Goal: Transaction & Acquisition: Purchase product/service

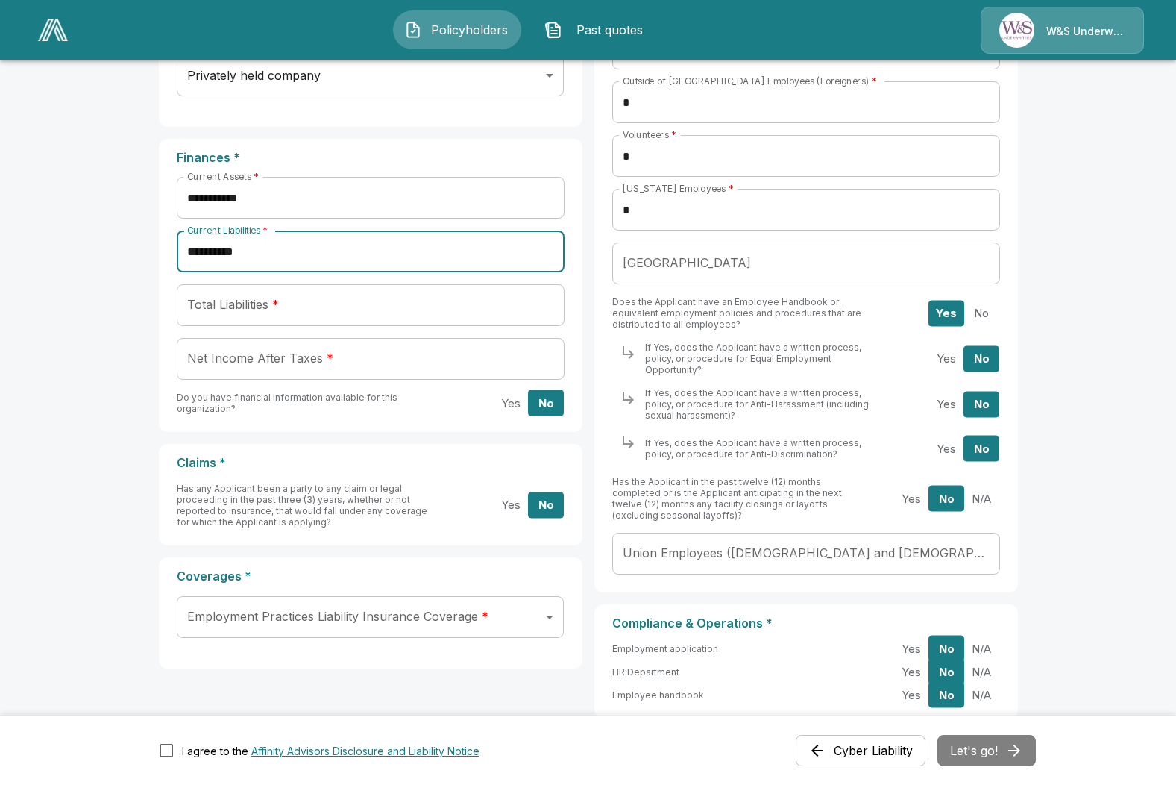
scroll to position [456, 0]
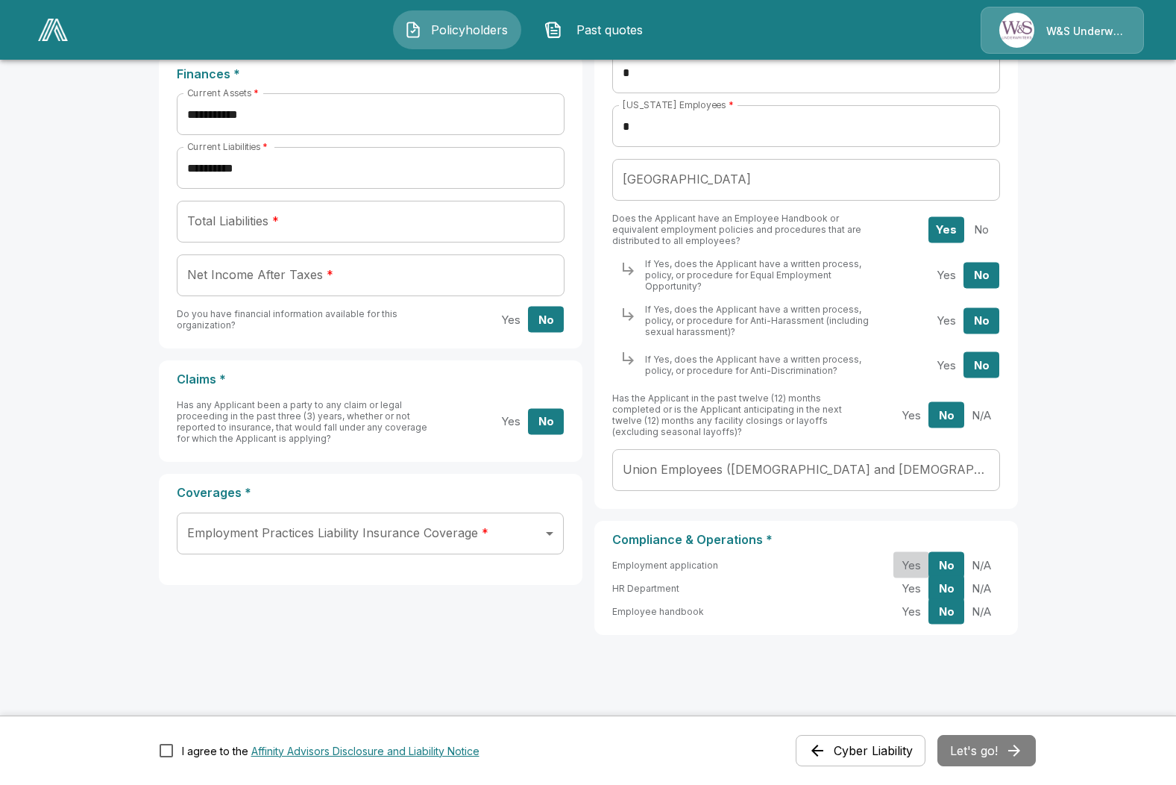
click at [924, 552] on button "Yes" at bounding box center [911, 565] width 36 height 26
click at [920, 605] on button "Yes" at bounding box center [911, 611] width 36 height 26
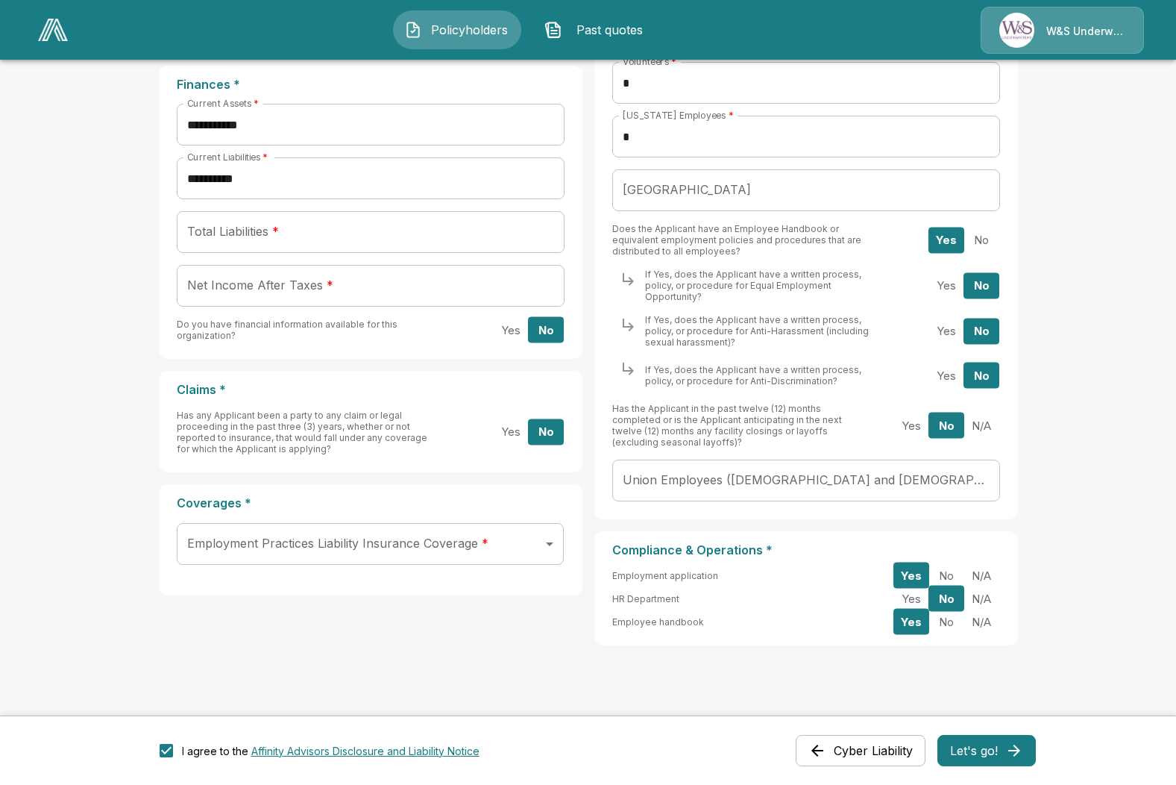
scroll to position [447, 0]
click at [1001, 746] on button "Let's go!" at bounding box center [986, 750] width 98 height 31
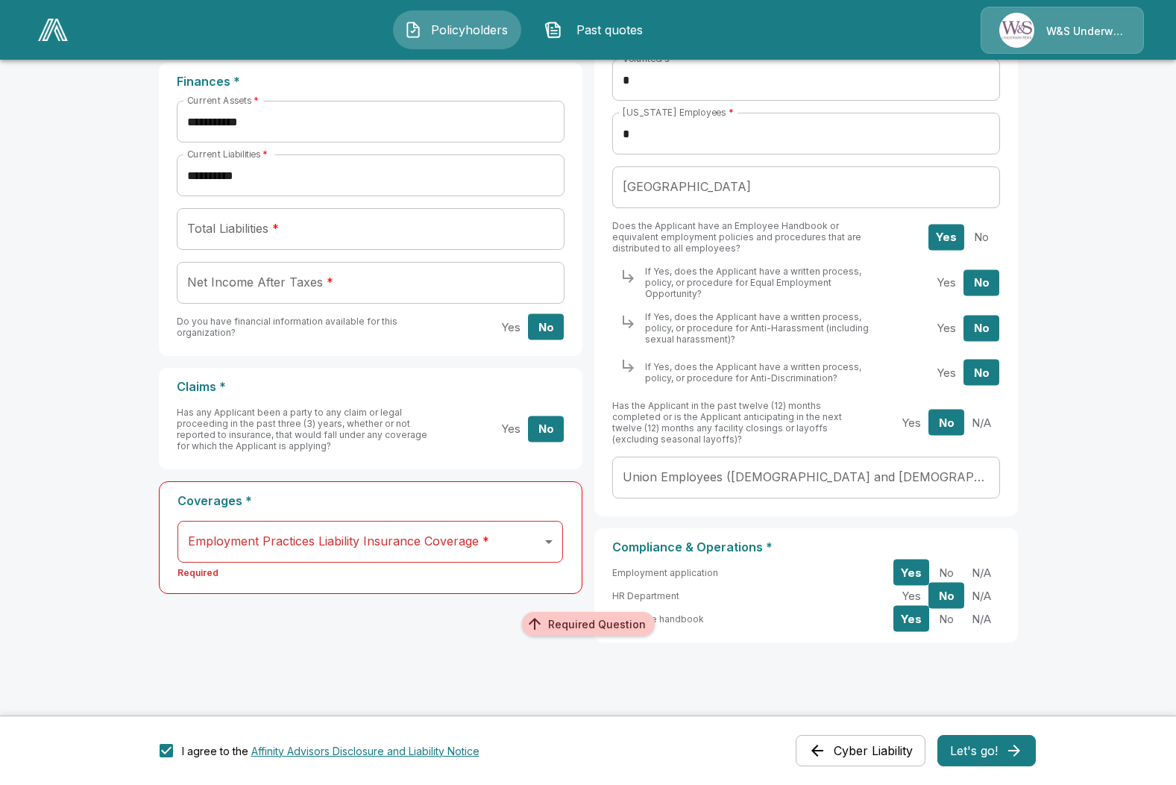
scroll to position [456, 0]
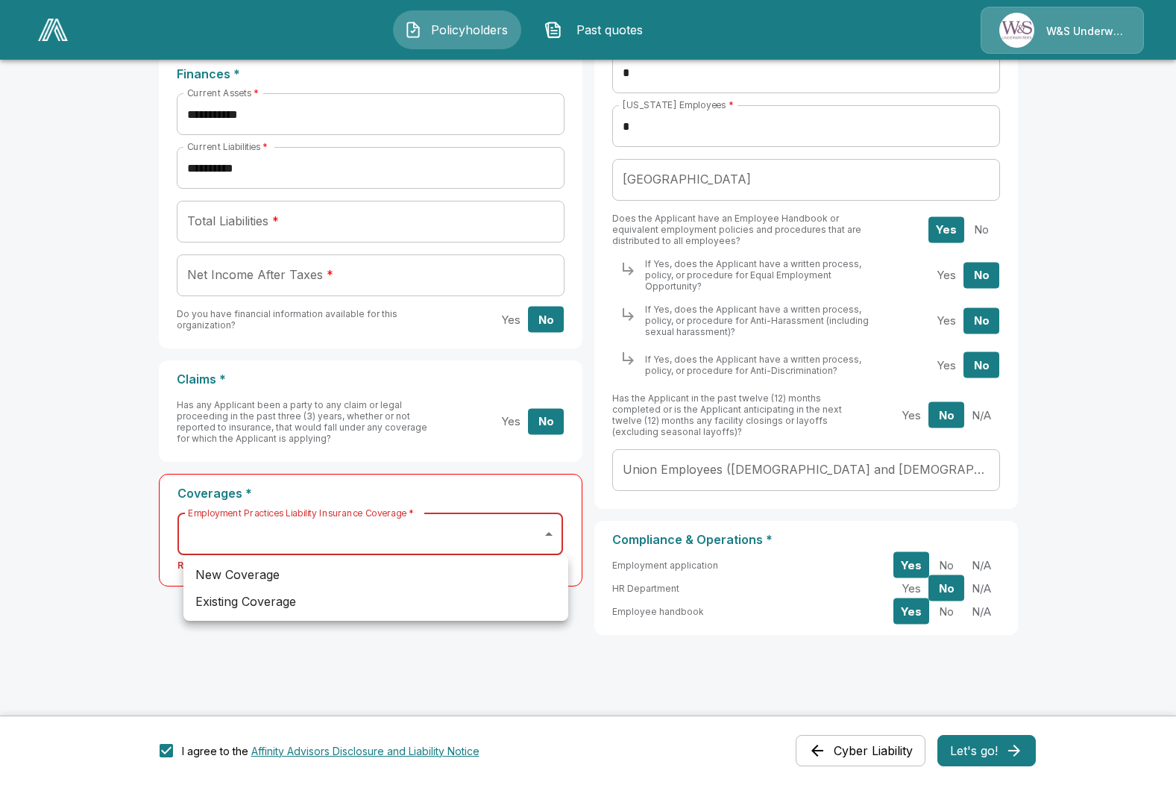
click at [554, 533] on body "**********" at bounding box center [588, 170] width 1176 height 1252
click at [554, 533] on div at bounding box center [588, 392] width 1176 height 785
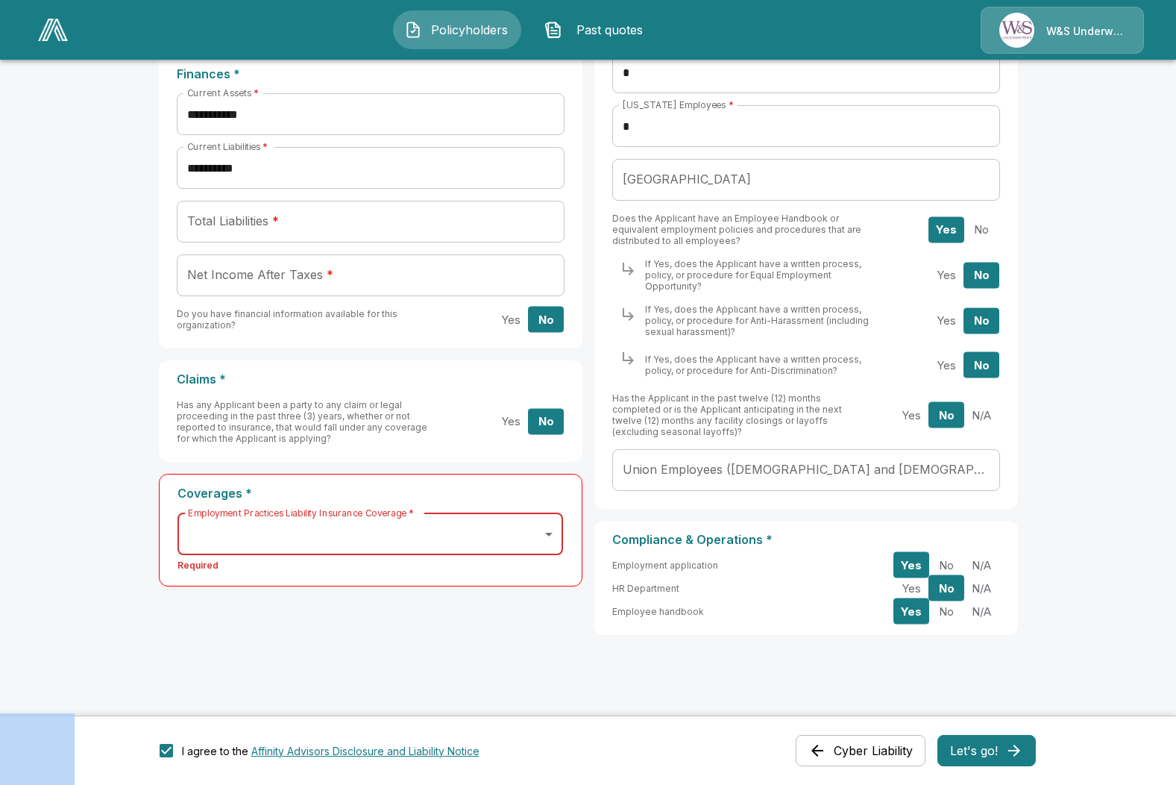
click at [422, 543] on body "**********" at bounding box center [588, 170] width 1176 height 1252
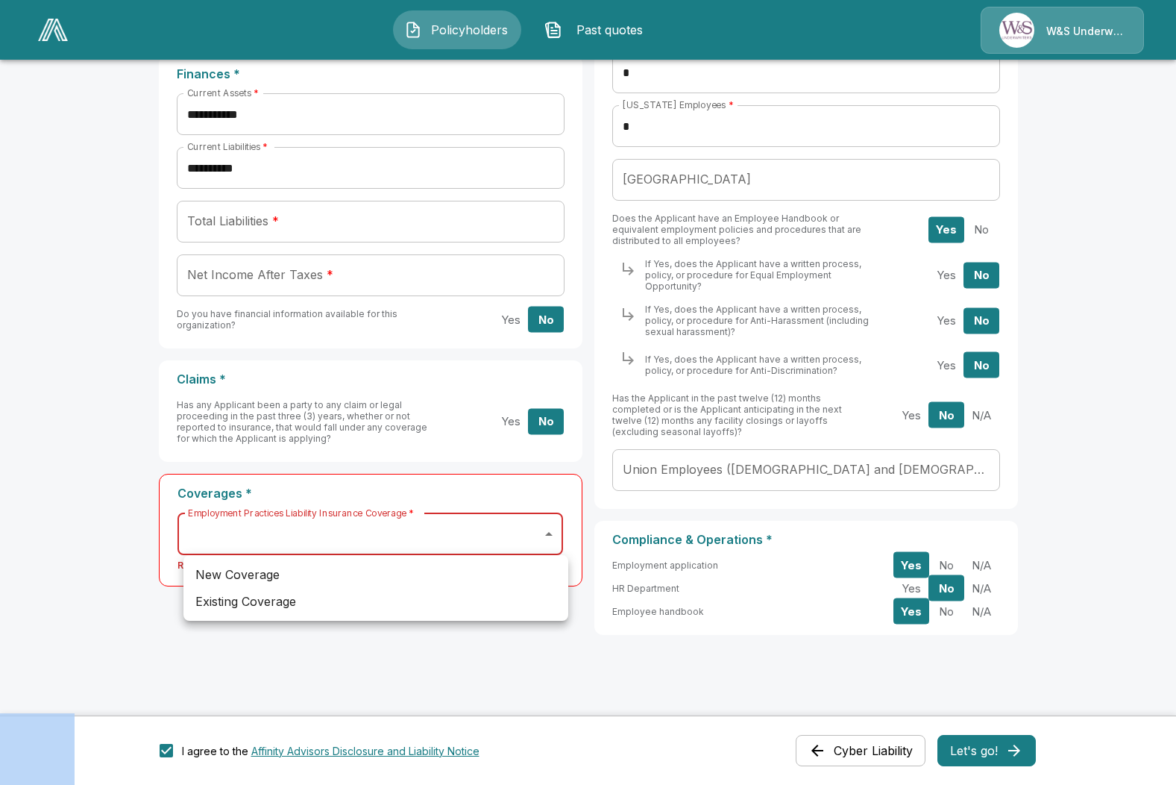
click at [276, 574] on li "New Coverage" at bounding box center [375, 574] width 385 height 27
type input "***"
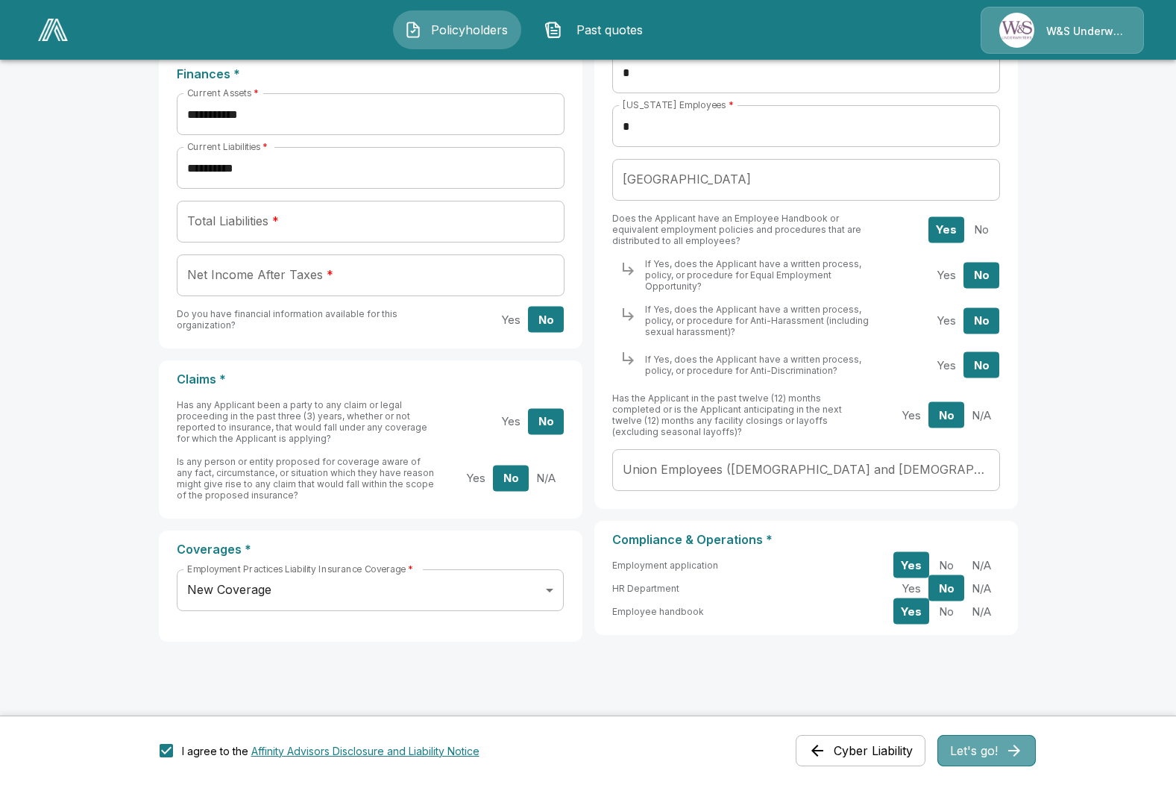
click at [970, 750] on button "Let's go!" at bounding box center [986, 750] width 98 height 31
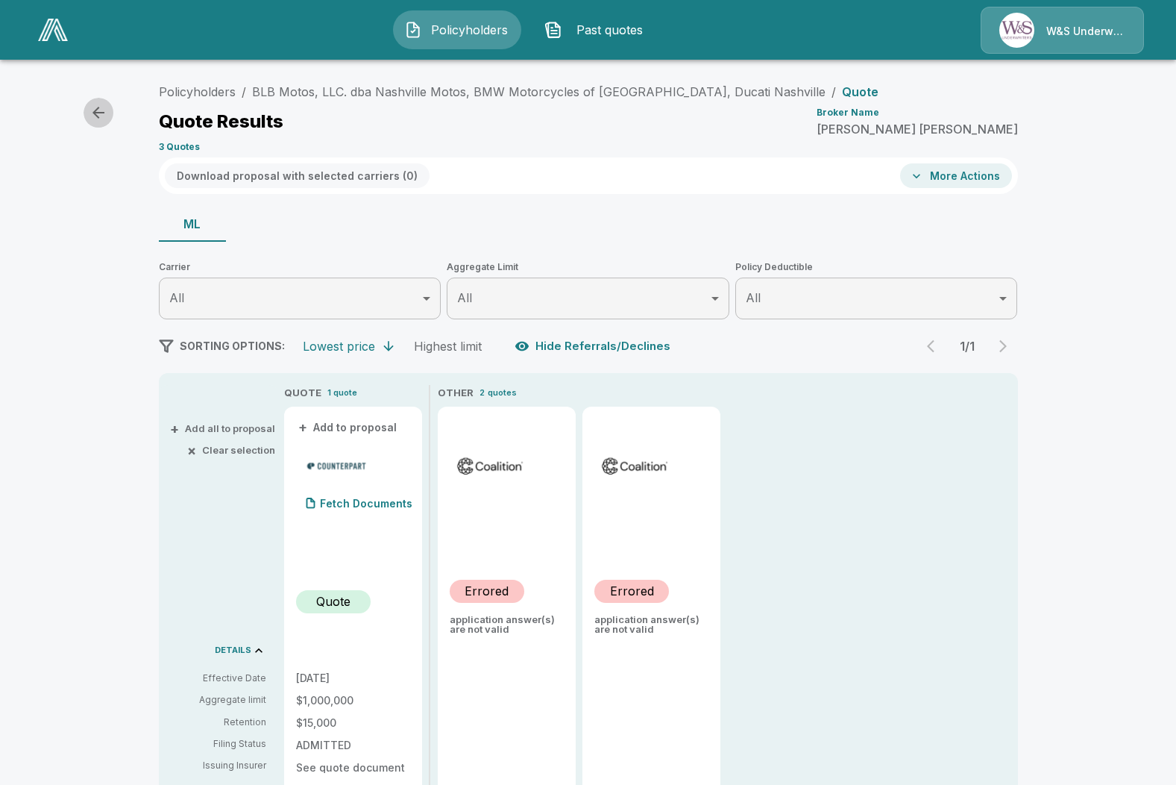
click at [98, 108] on icon "button" at bounding box center [98, 113] width 12 height 12
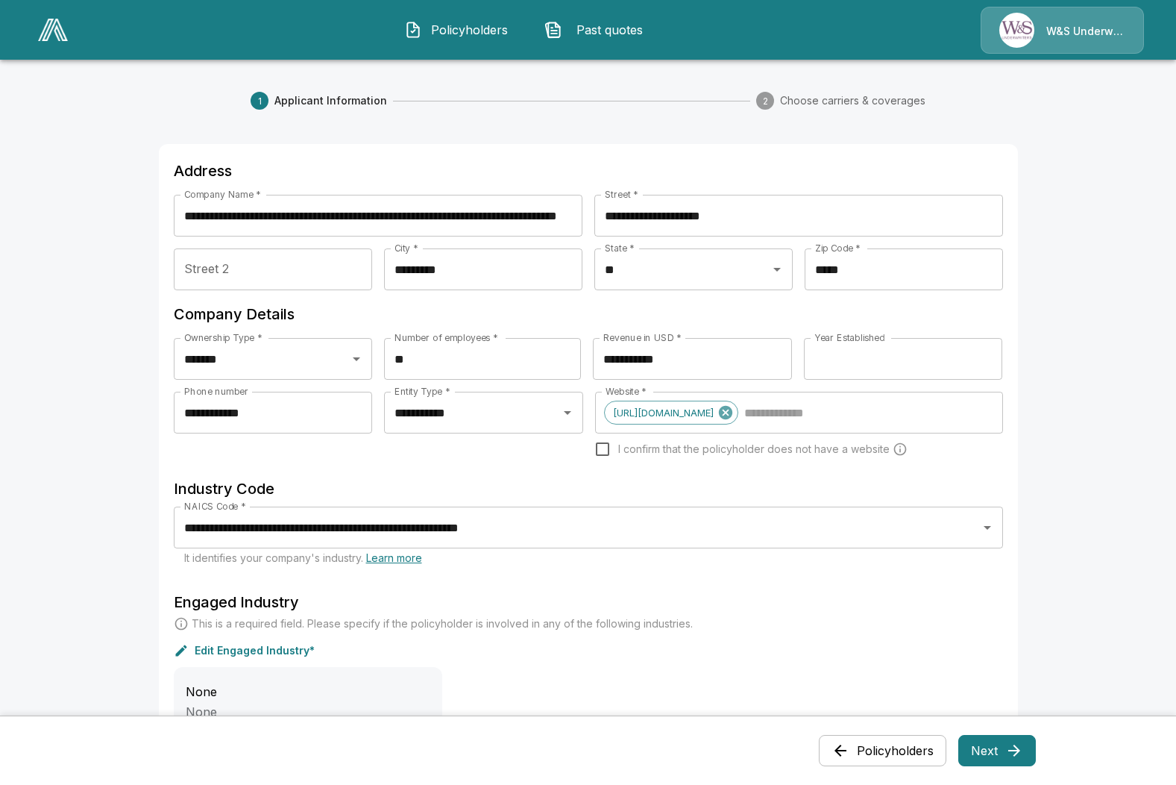
click at [454, 33] on span "Policyholders" at bounding box center [469, 30] width 82 height 18
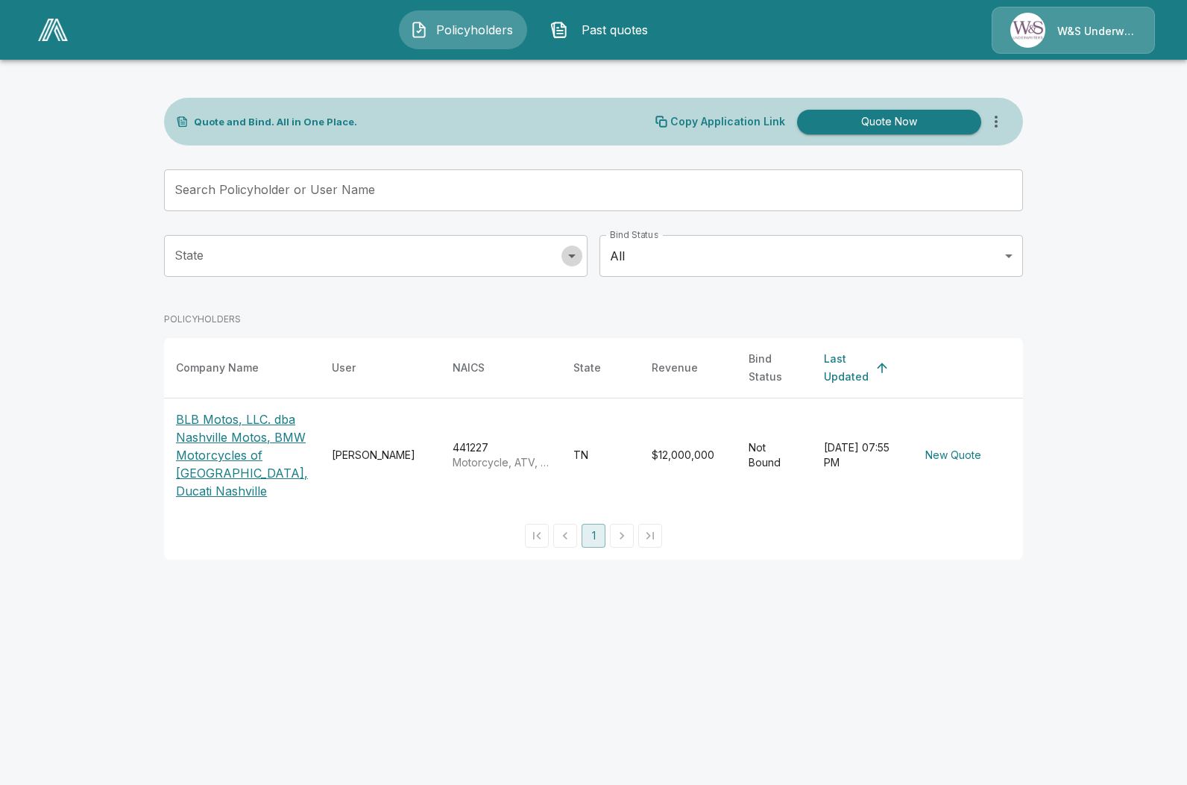
click at [575, 256] on icon "Open" at bounding box center [572, 256] width 18 height 18
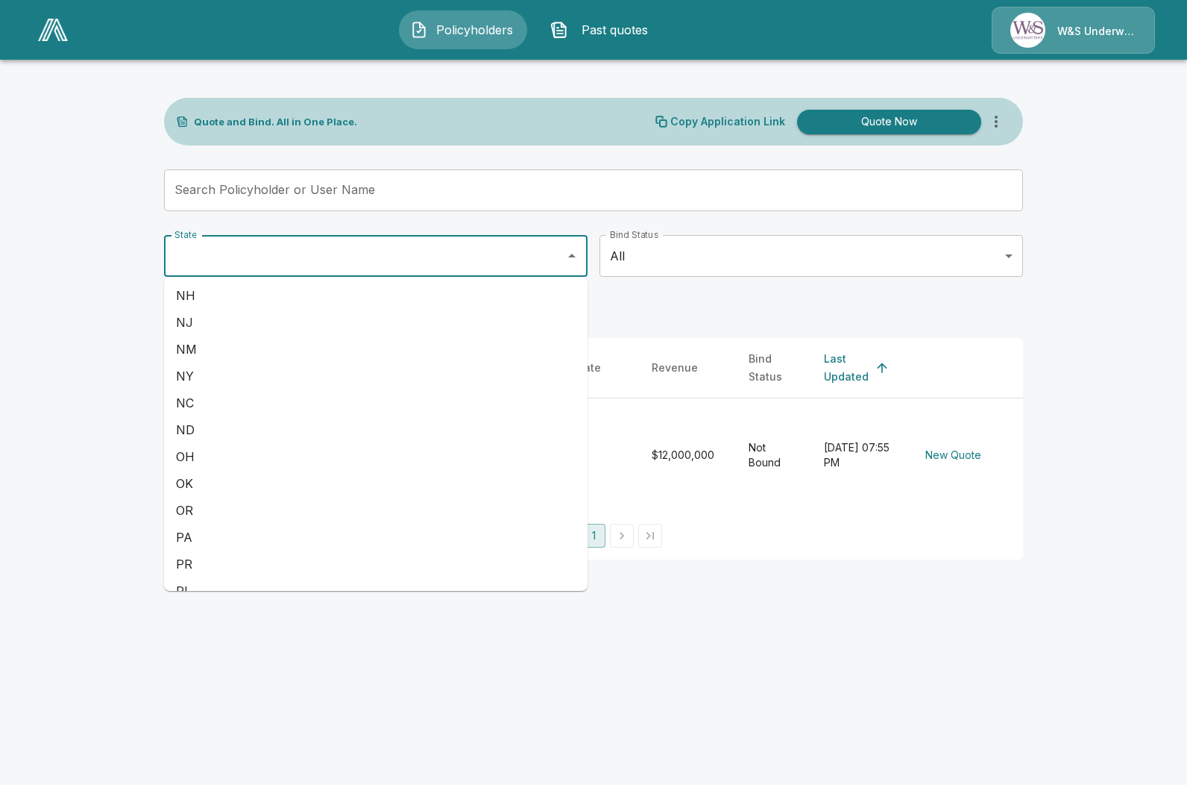
scroll to position [895, 0]
click at [390, 558] on li "TN" at bounding box center [376, 555] width 424 height 27
type input "**"
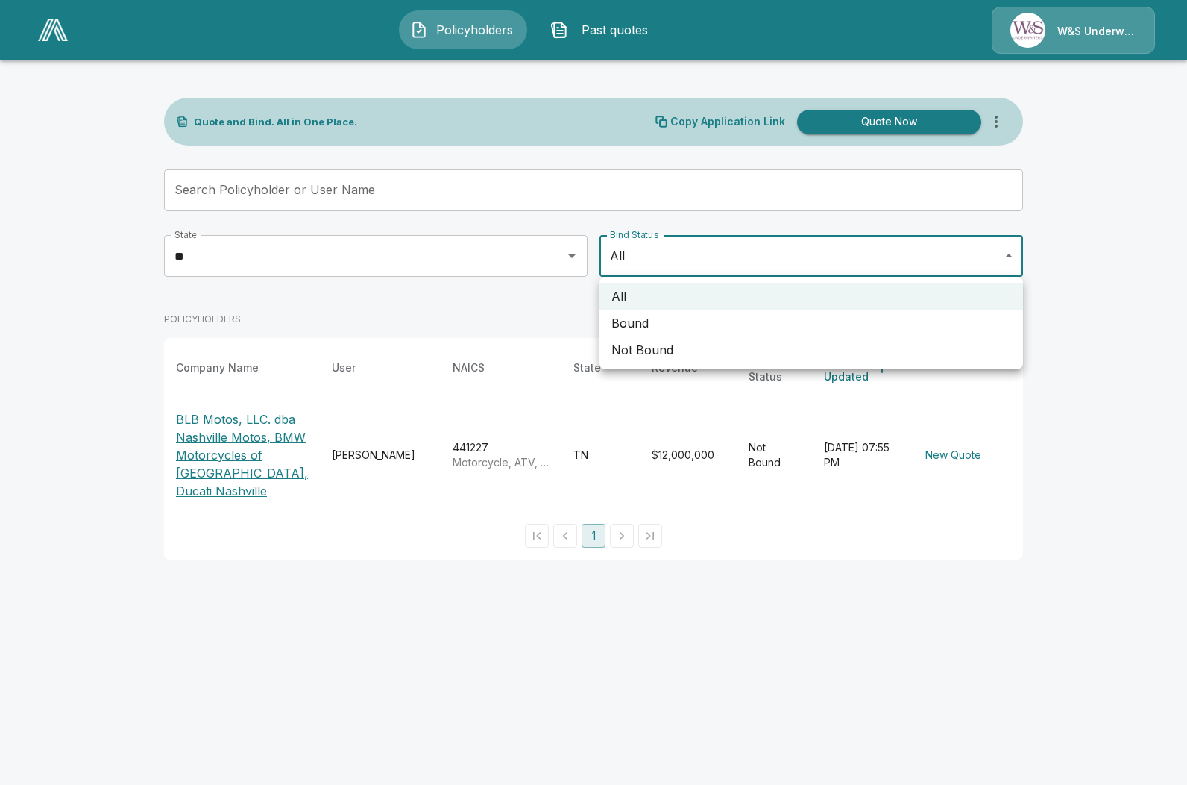
click at [1008, 258] on body "Policyholders Past quotes W&S Underwriters Quote and Bind. All in One Place. Co…" at bounding box center [593, 288] width 1187 height 577
click at [1008, 258] on div at bounding box center [593, 392] width 1187 height 785
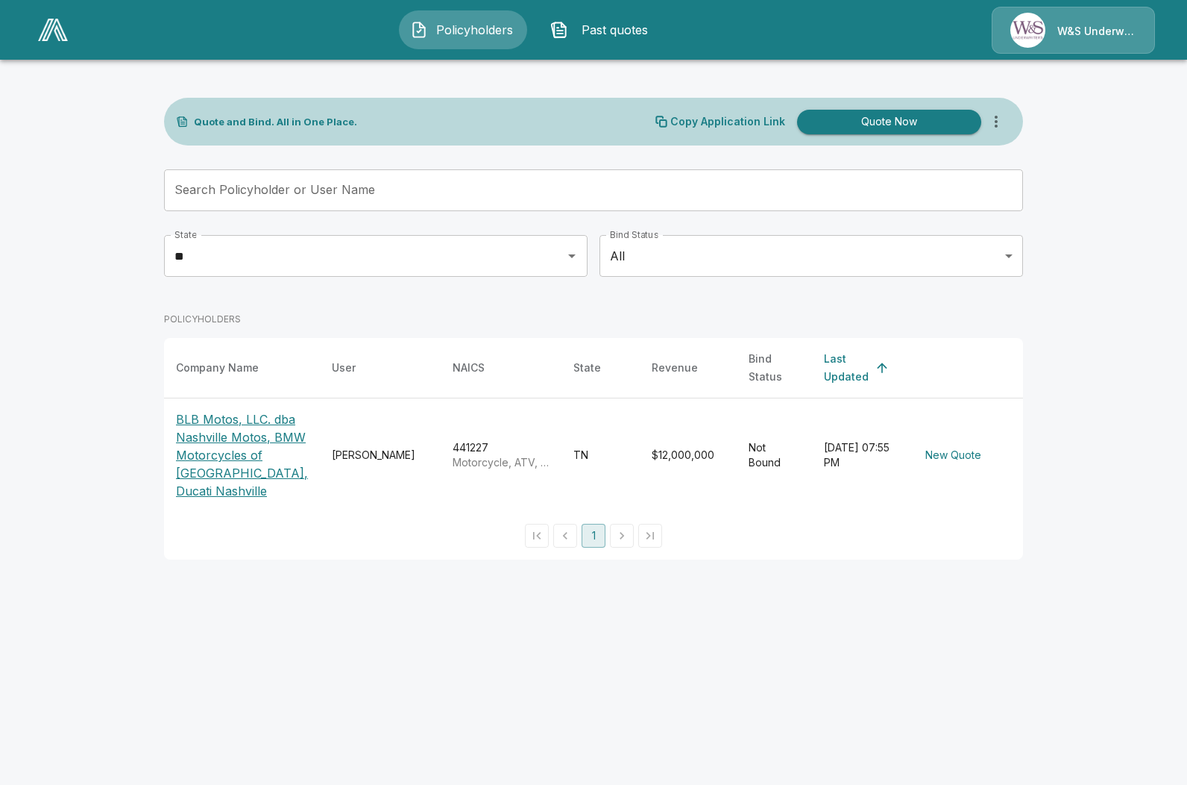
click at [622, 540] on li "pagination navigation" at bounding box center [622, 536] width 28 height 24
click at [594, 547] on button "1" at bounding box center [594, 536] width 24 height 24
click at [210, 447] on p "BLB Motos, LLC. dba Nashville Motos, BMW Motorcycles of [GEOGRAPHIC_DATA], Duca…" at bounding box center [242, 454] width 132 height 89
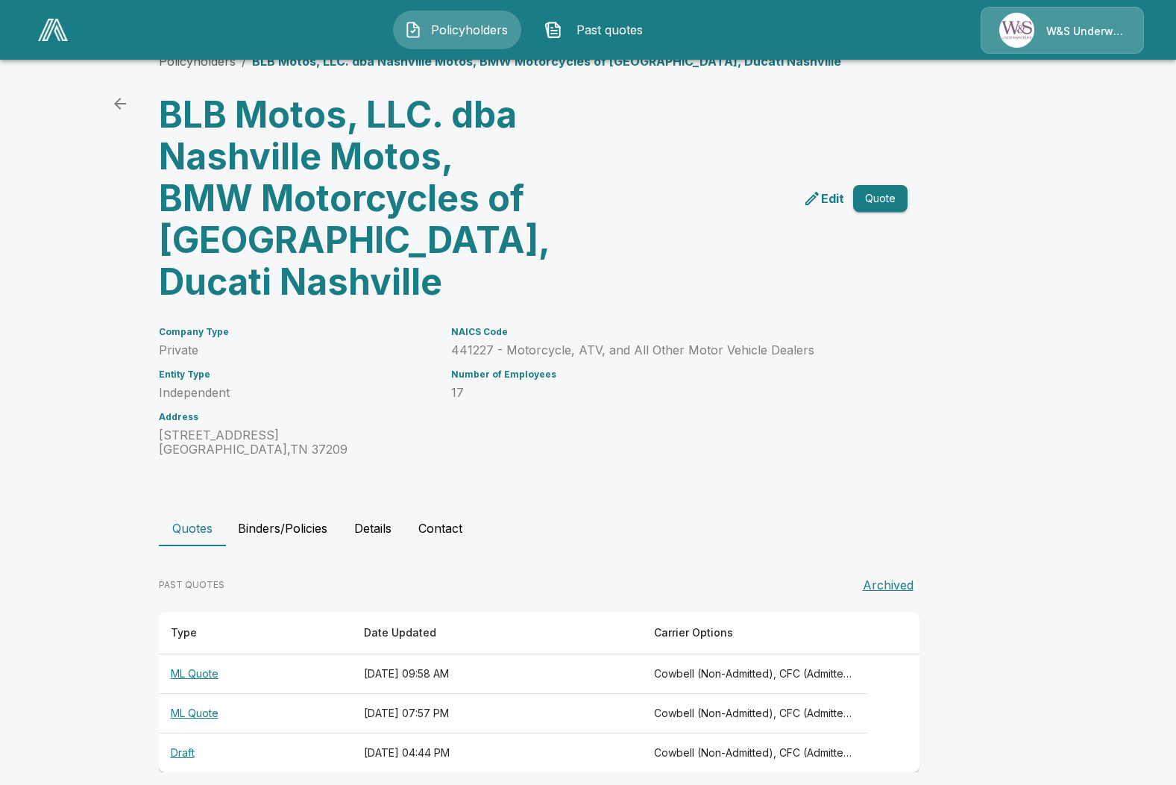
scroll to position [48, 0]
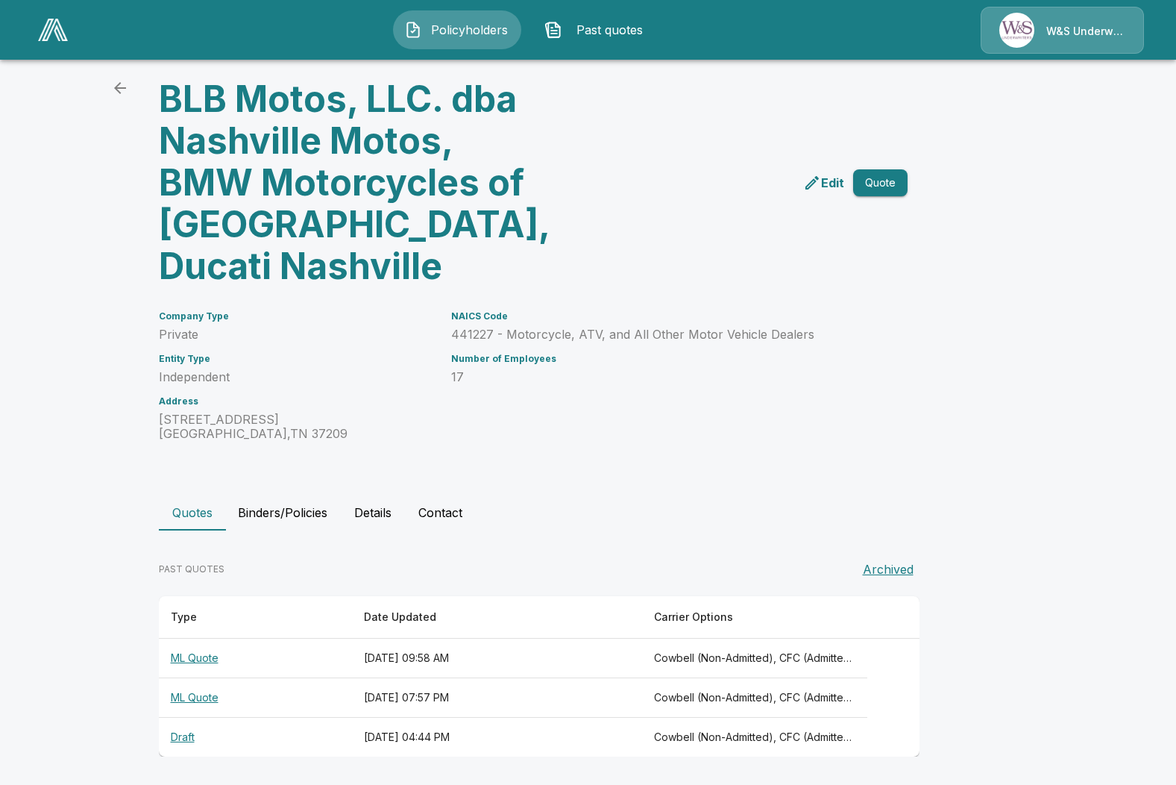
click at [830, 183] on p "Edit" at bounding box center [832, 183] width 23 height 18
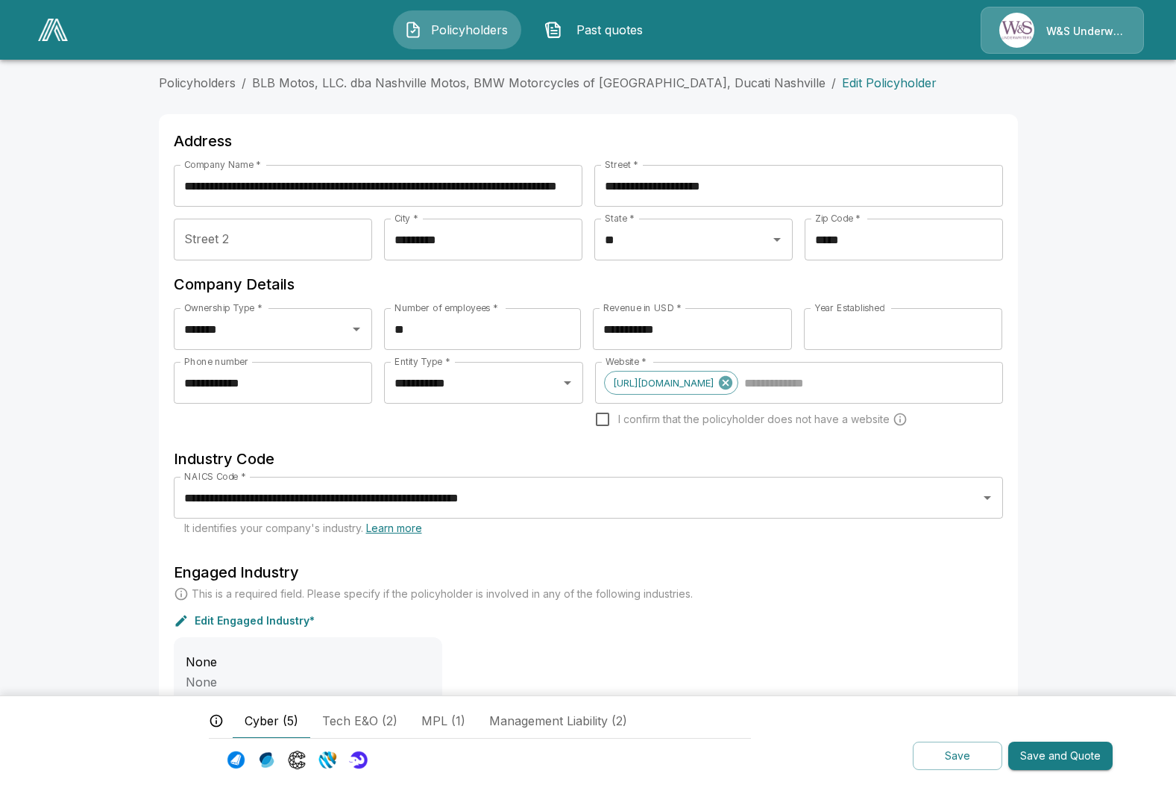
click at [850, 333] on input "****" at bounding box center [903, 329] width 199 height 42
click at [991, 330] on input "****" at bounding box center [903, 329] width 199 height 42
click at [991, 324] on input "****" at bounding box center [903, 329] width 199 height 42
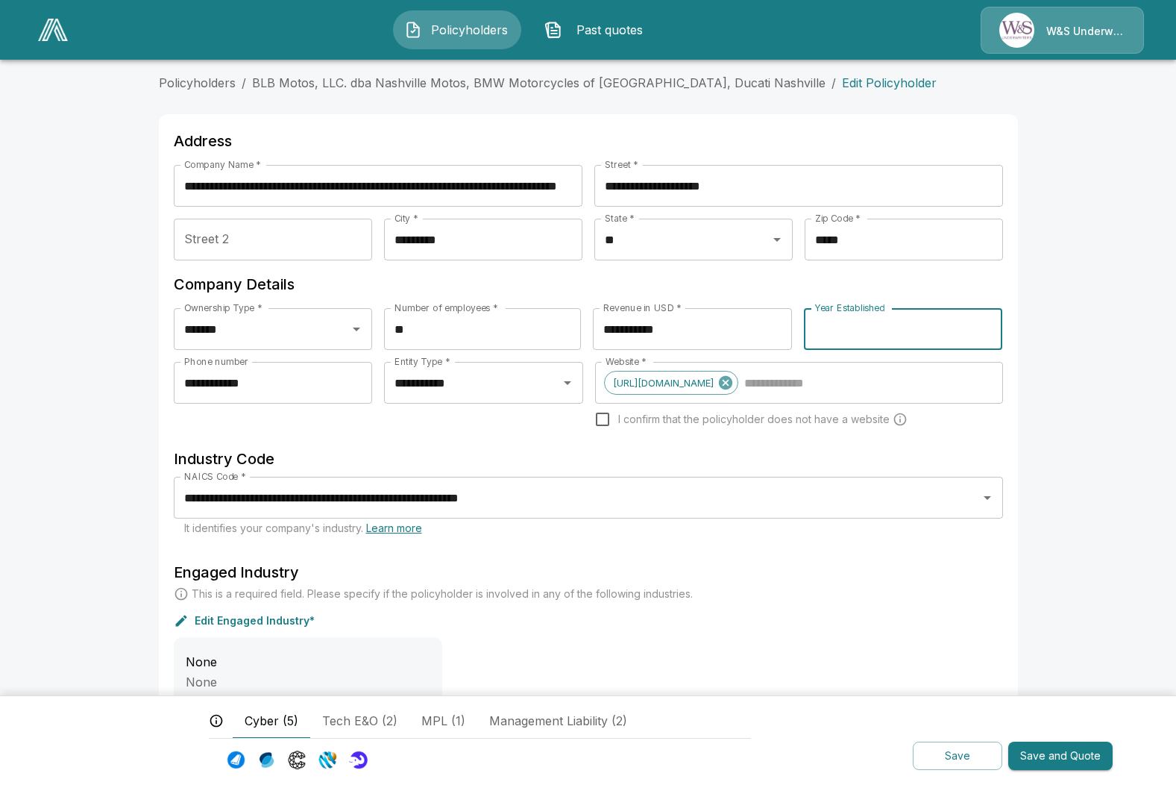
click at [991, 324] on input "****" at bounding box center [903, 329] width 199 height 42
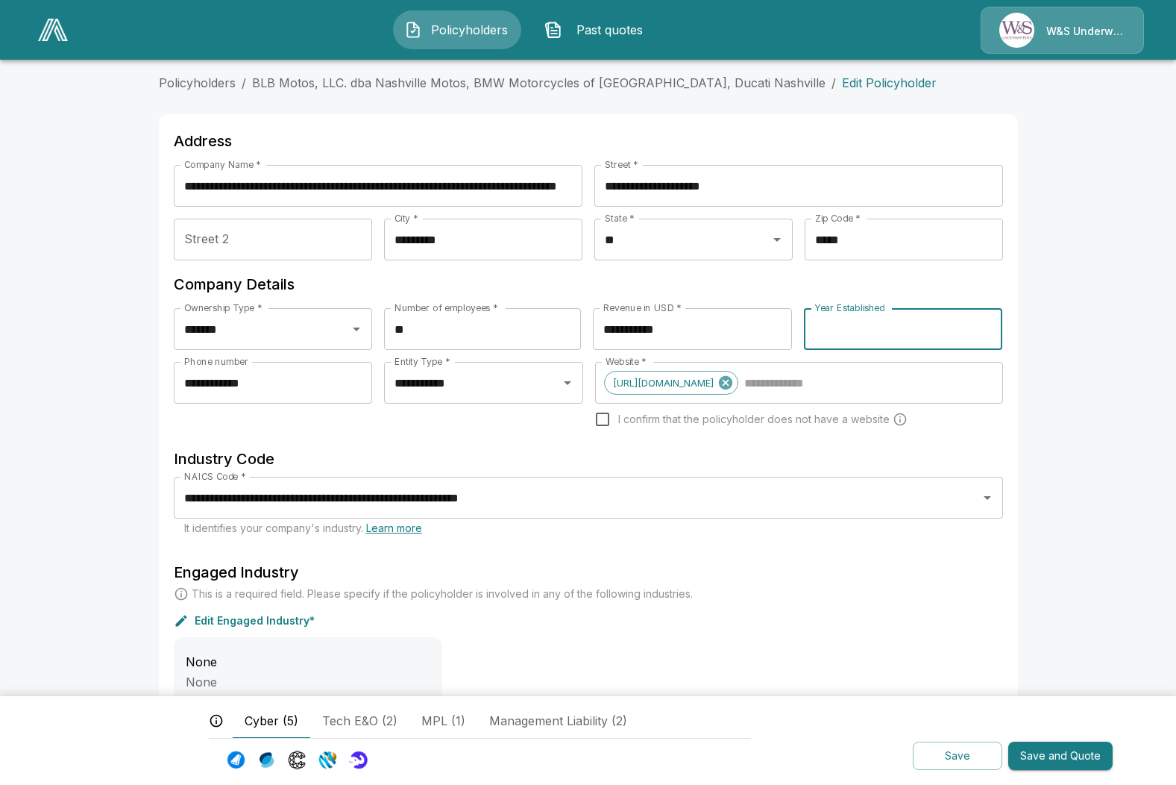
click at [991, 324] on input "****" at bounding box center [903, 329] width 199 height 42
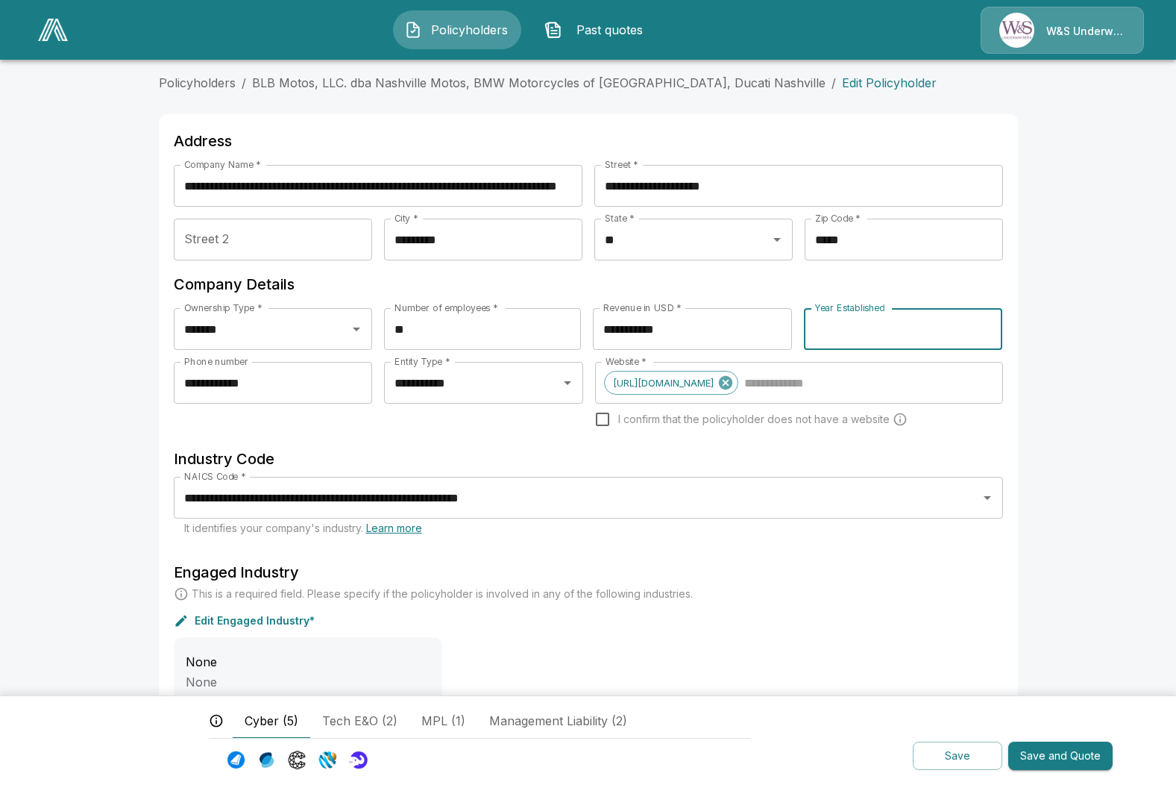
type input "****"
click at [991, 324] on input "****" at bounding box center [903, 329] width 199 height 42
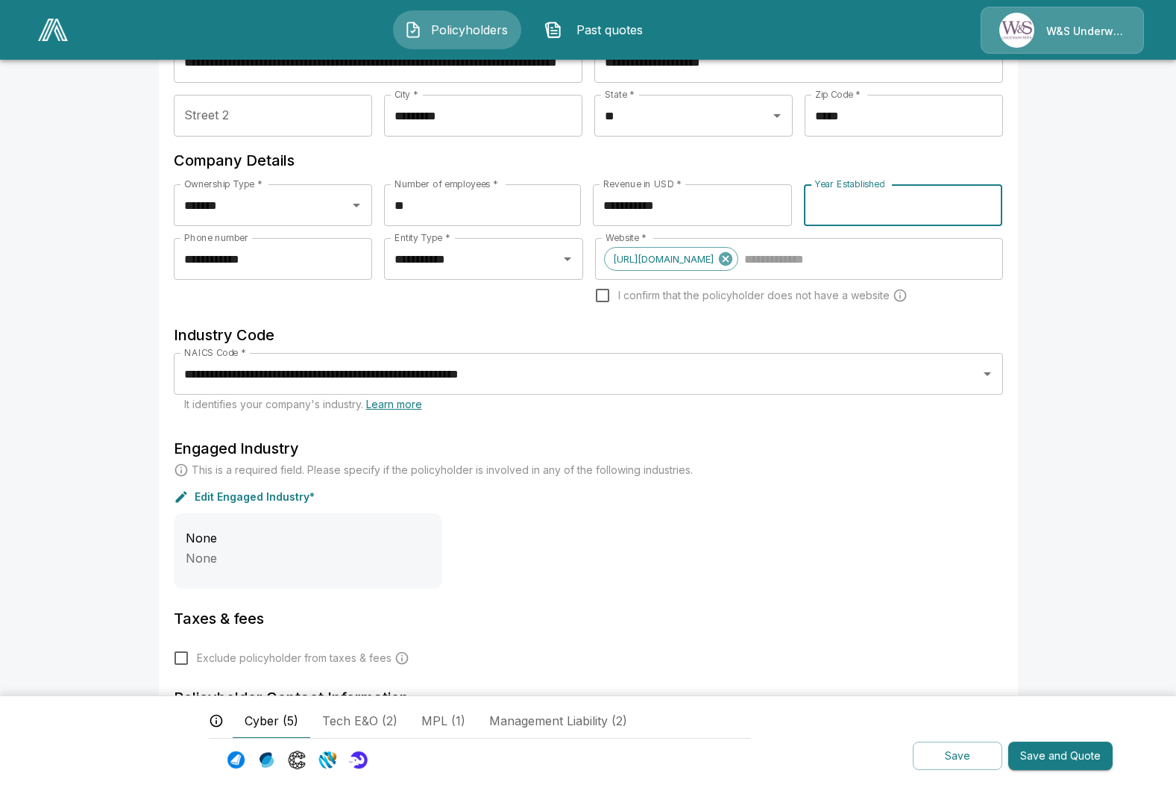
scroll to position [149, 0]
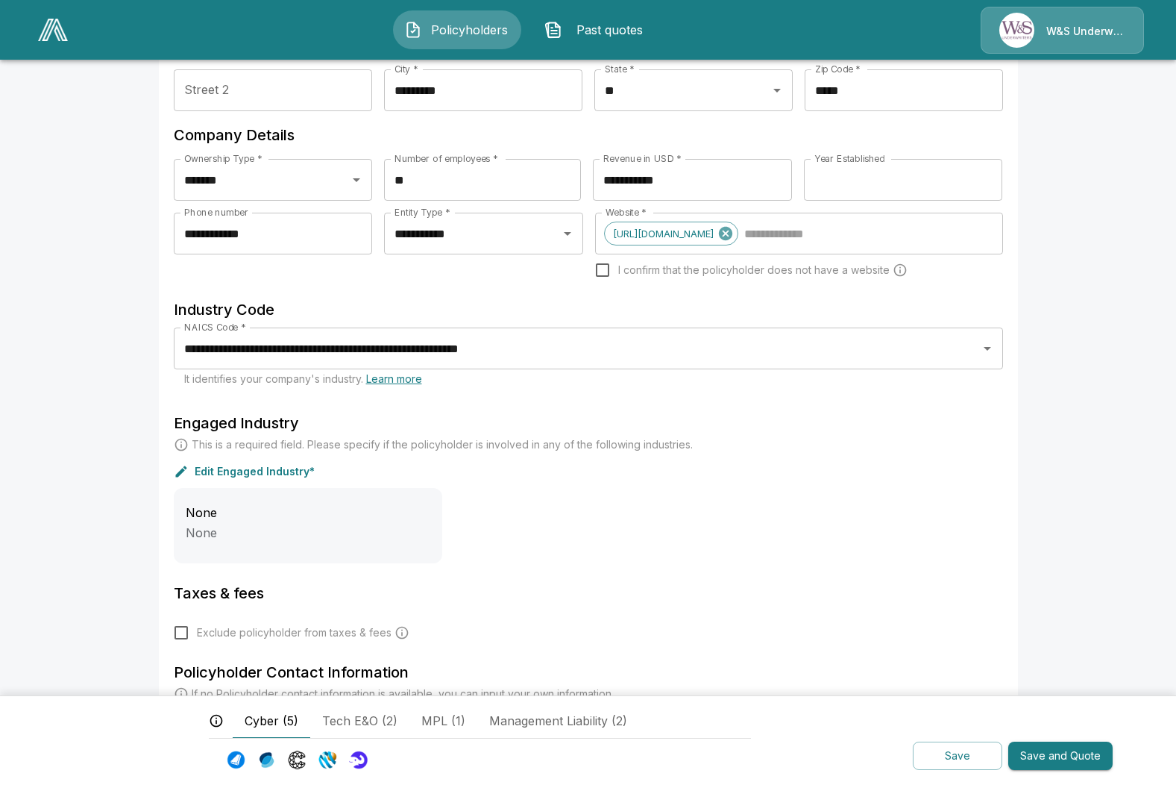
click at [254, 467] on p "Edit Engaged Industry*" at bounding box center [255, 471] width 120 height 10
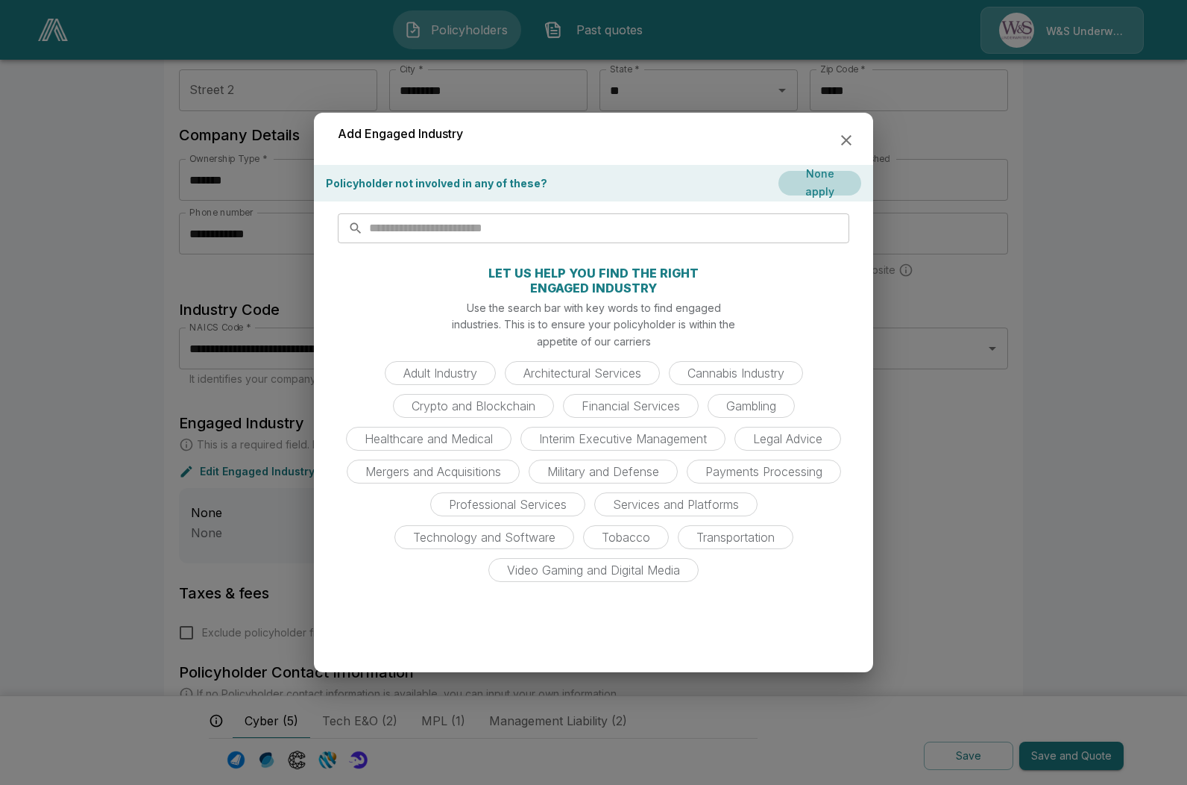
click at [380, 229] on input "text" at bounding box center [609, 228] width 480 height 30
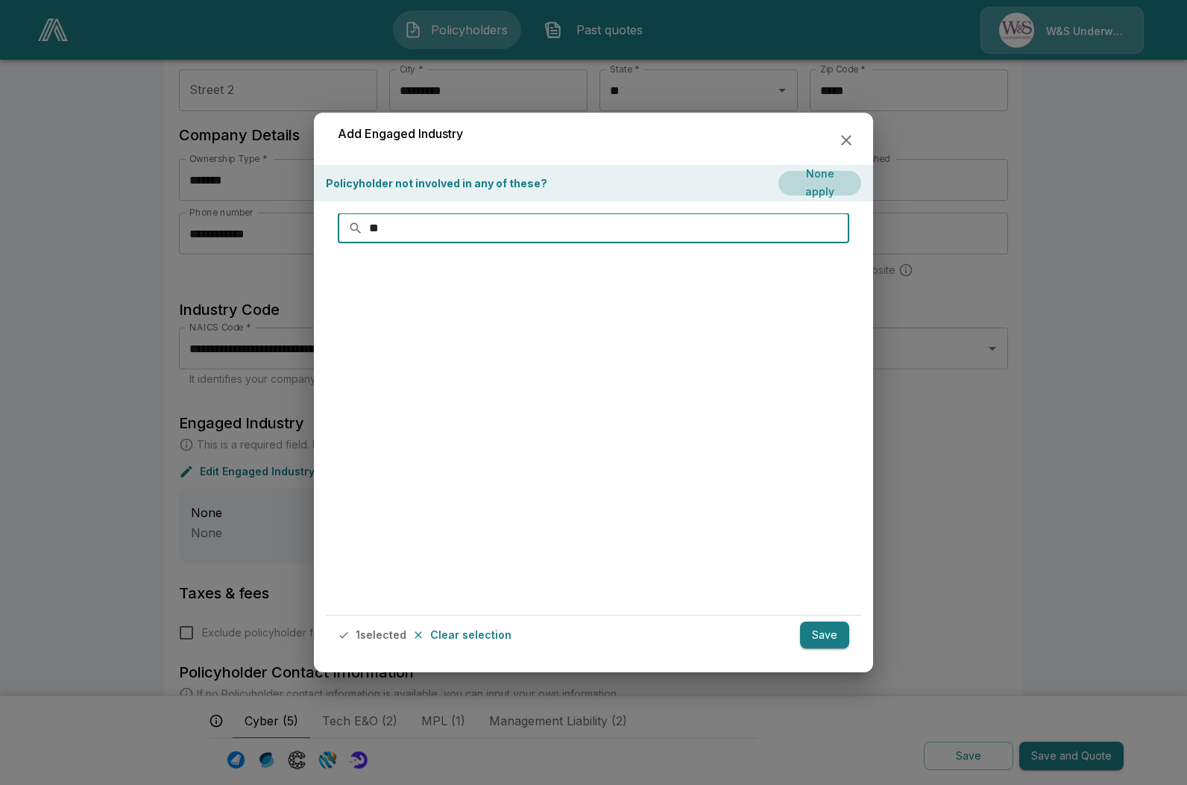
type input "*"
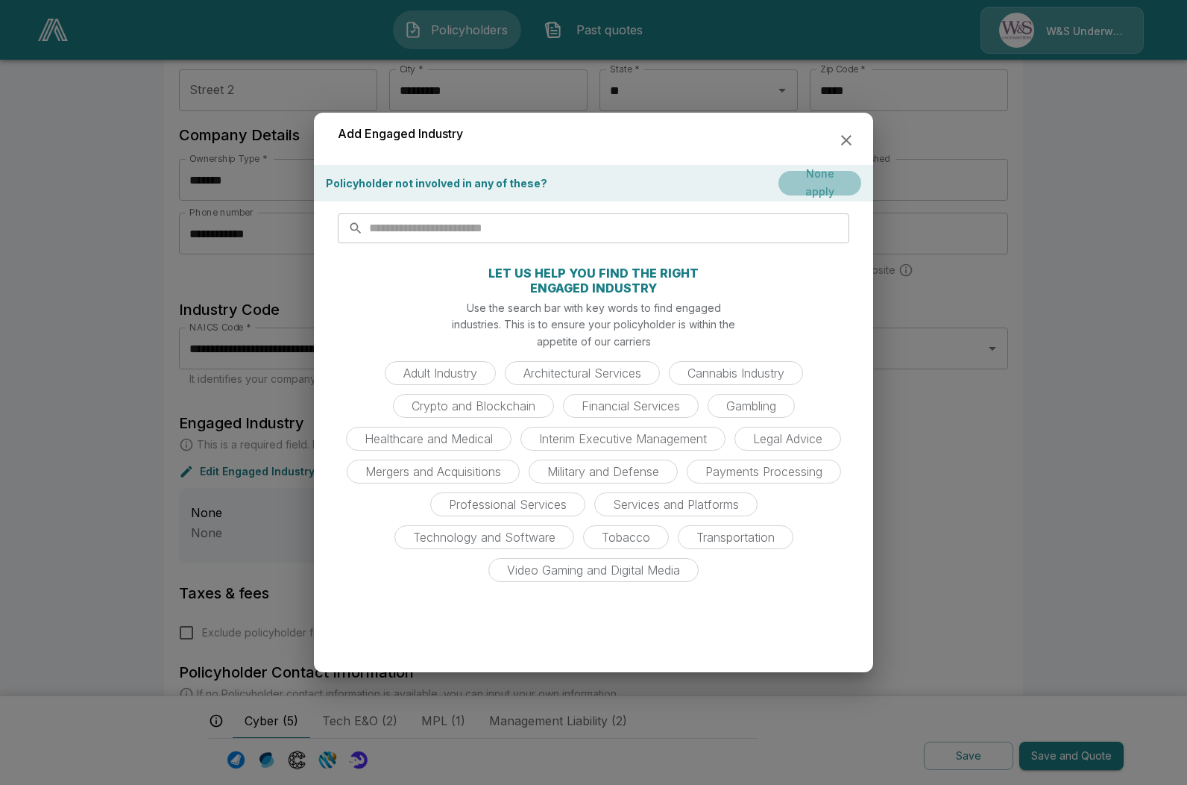
click at [838, 175] on button "None apply" at bounding box center [820, 183] width 83 height 25
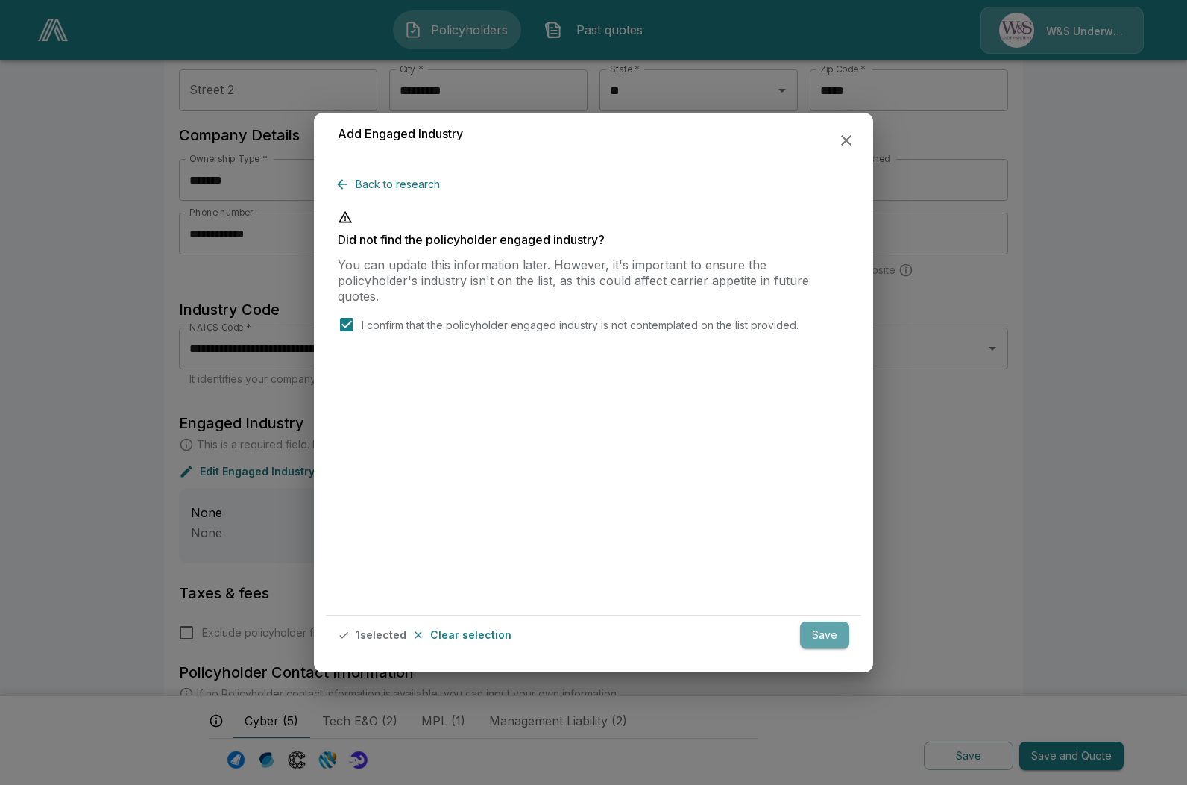
click at [805, 627] on button "Save" at bounding box center [824, 635] width 49 height 28
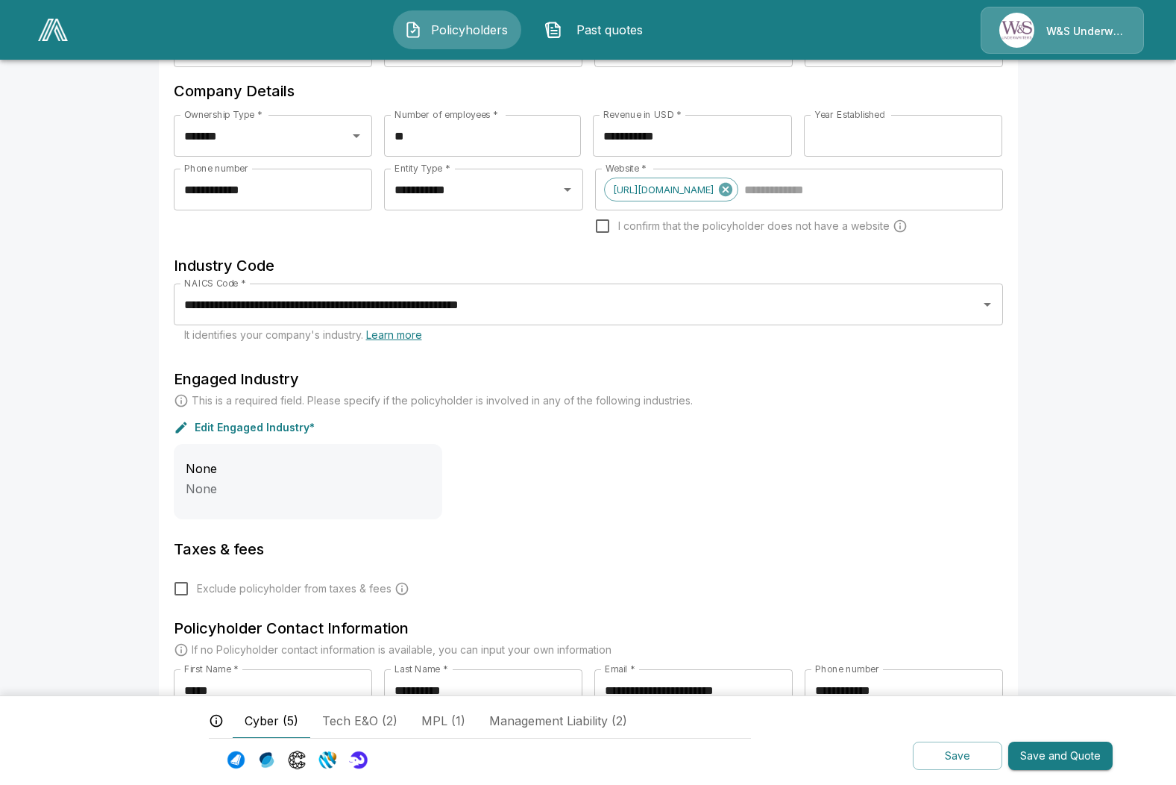
scroll to position [231, 0]
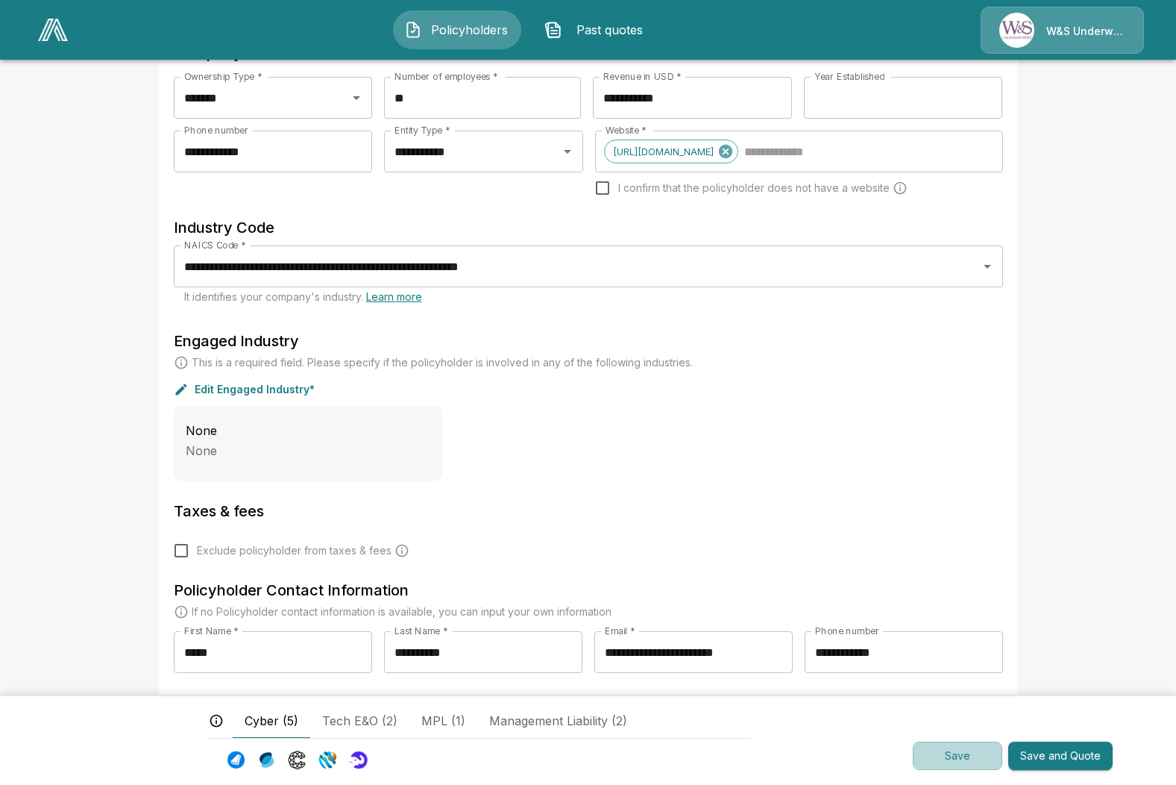
click at [946, 753] on button "Save" at bounding box center [957, 755] width 89 height 29
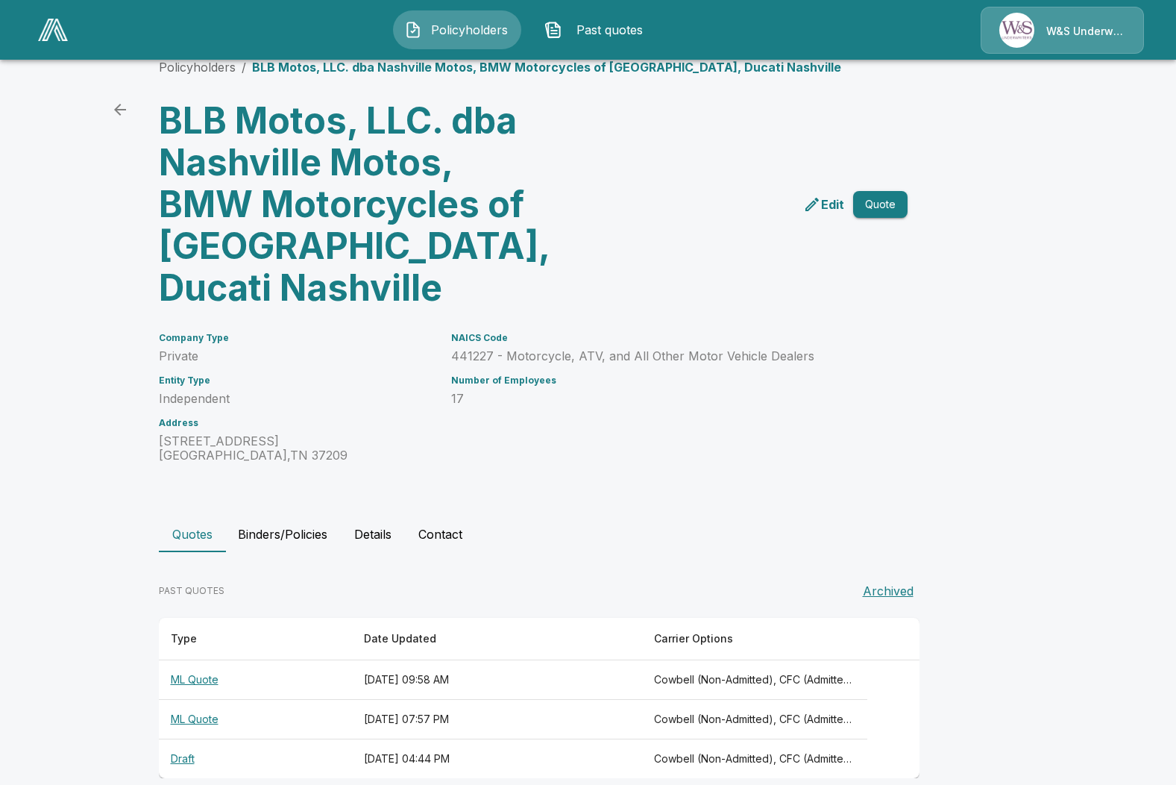
scroll to position [48, 0]
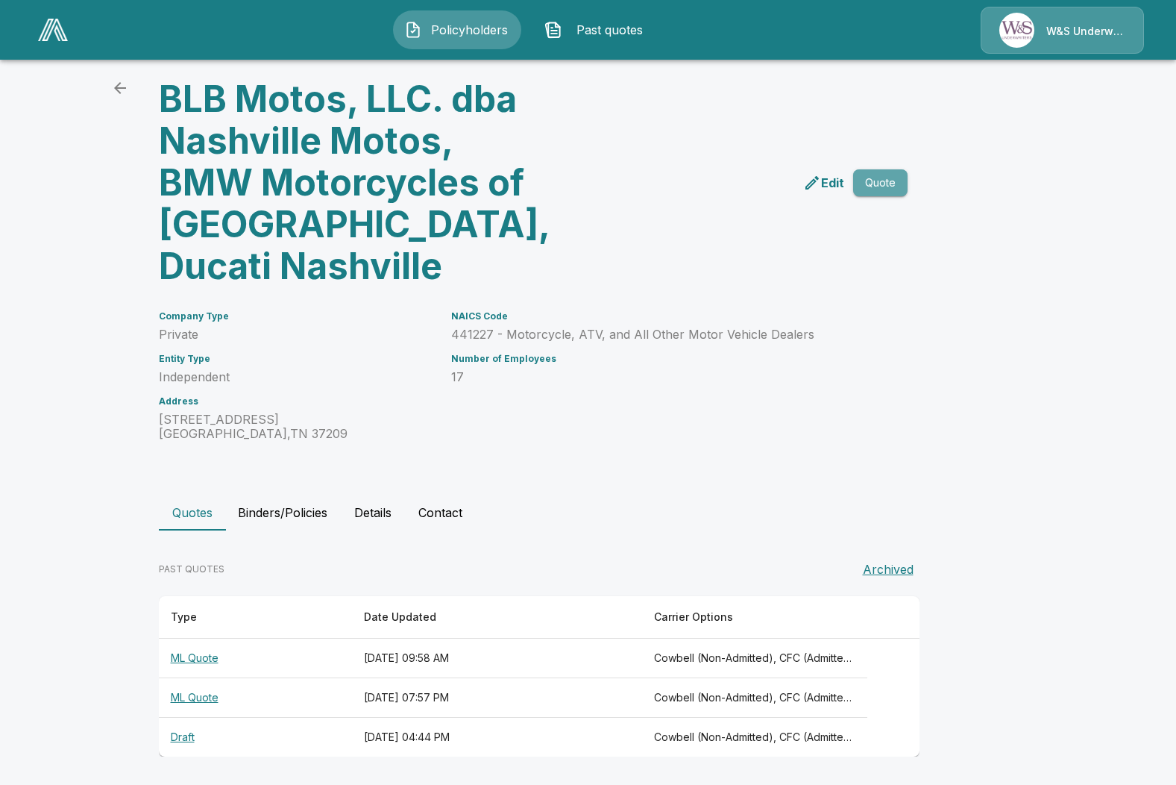
click at [889, 180] on button "Quote" at bounding box center [880, 183] width 54 height 28
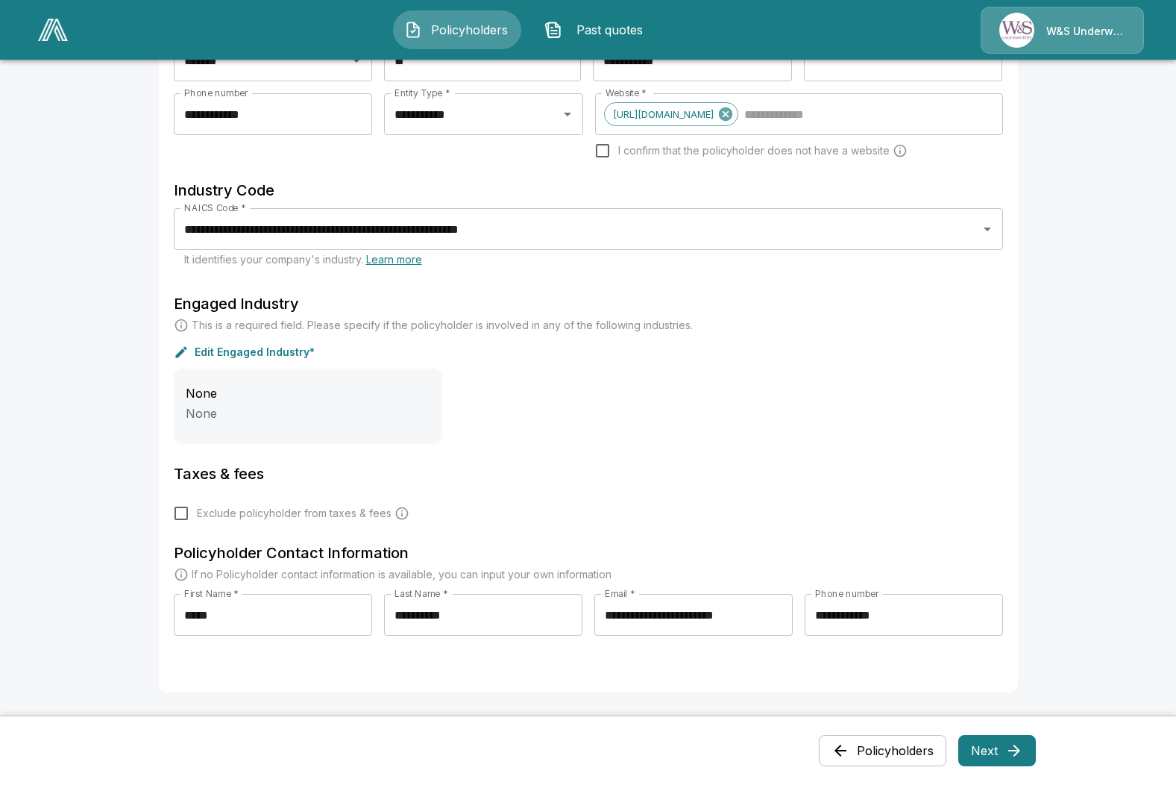
scroll to position [373, 0]
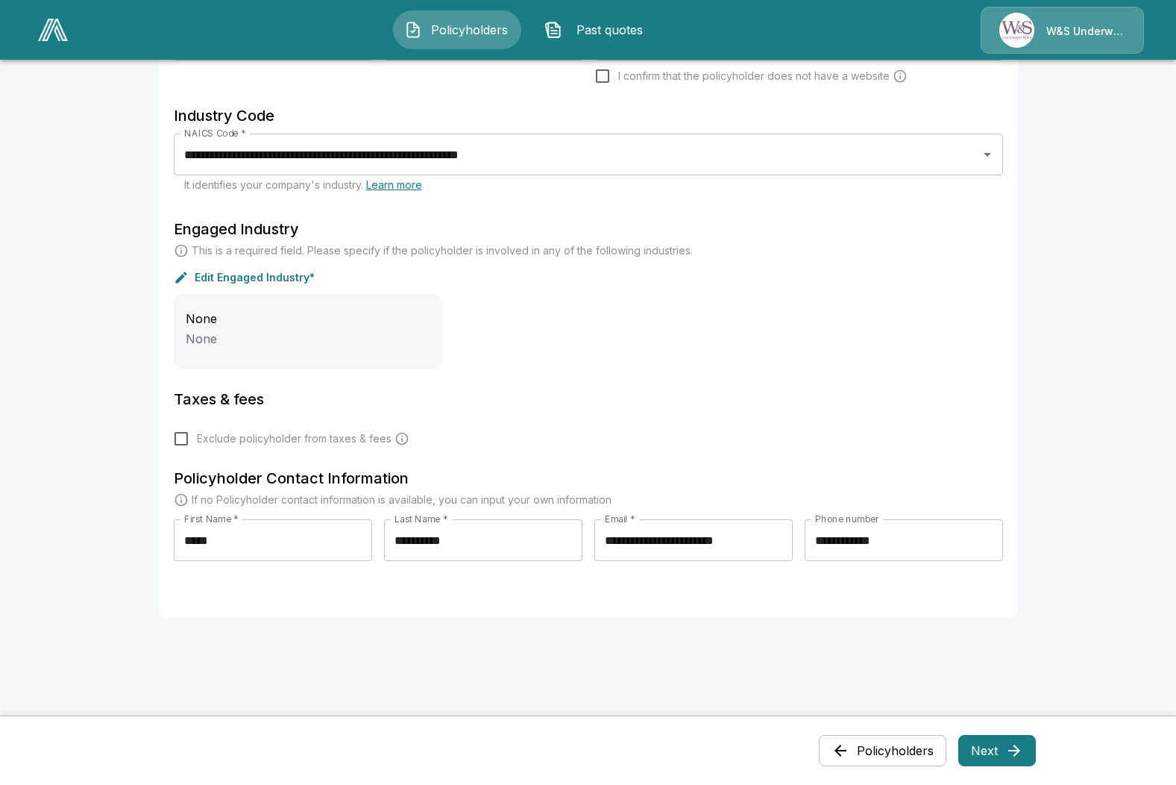
click at [987, 744] on button "Next" at bounding box center [997, 750] width 78 height 31
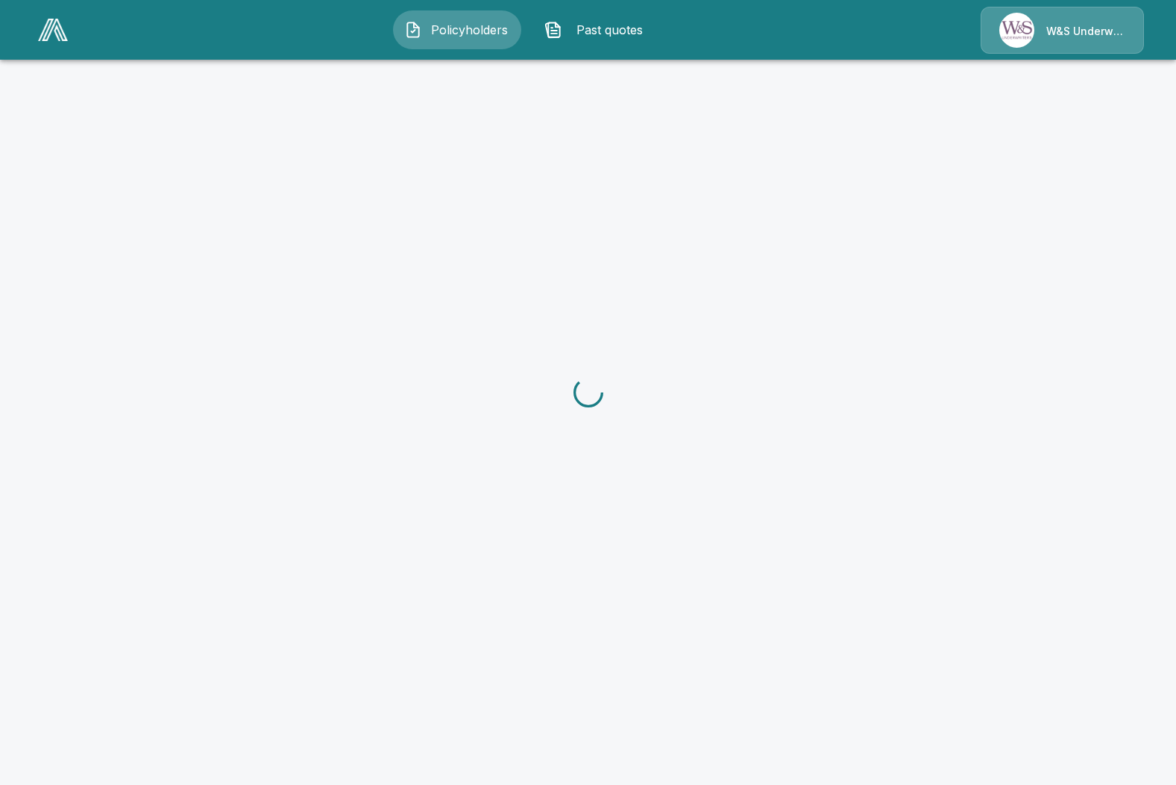
scroll to position [0, 0]
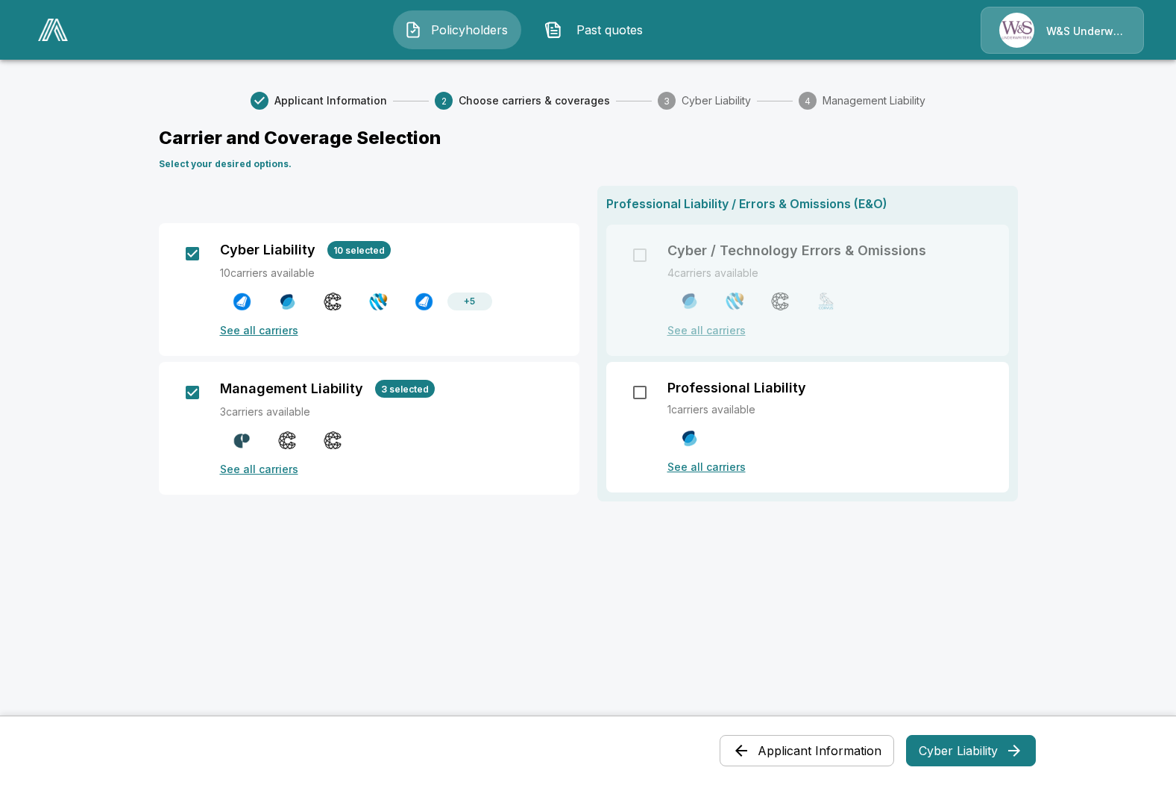
click at [251, 468] on p "See all carriers" at bounding box center [391, 469] width 342 height 16
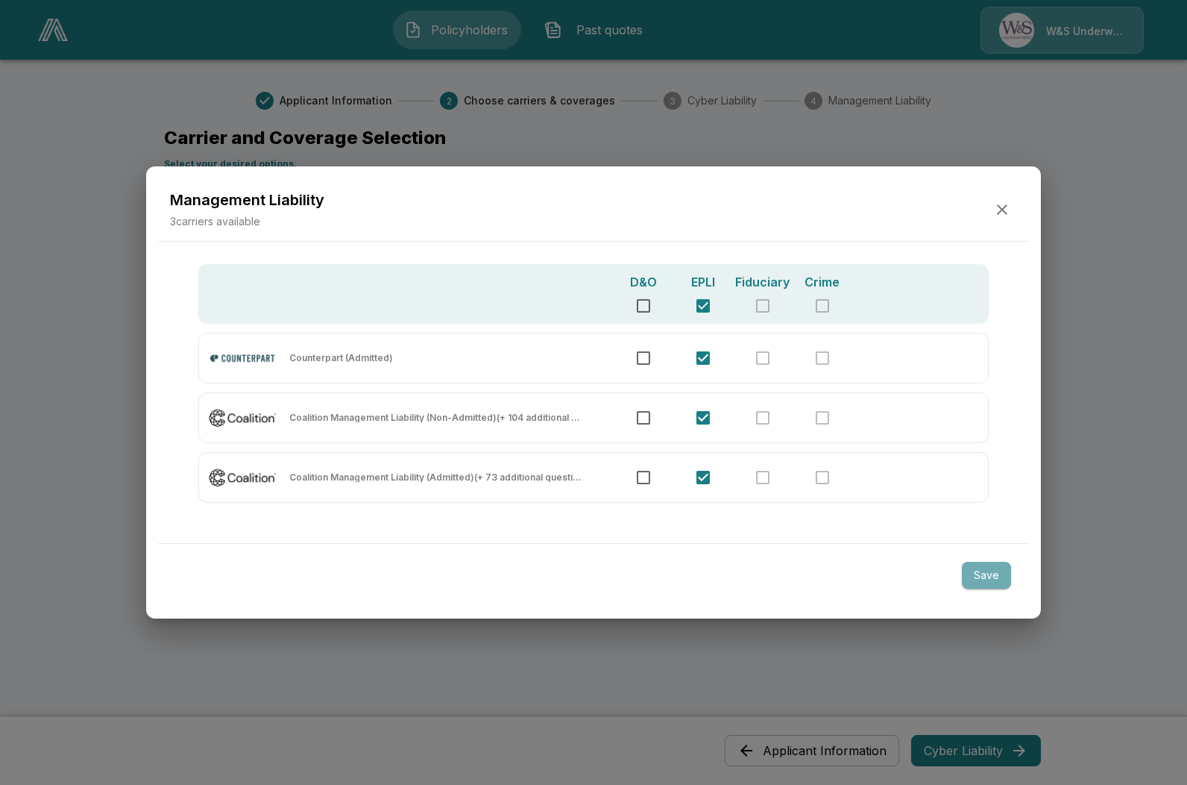
click at [998, 577] on button "Save" at bounding box center [986, 576] width 49 height 28
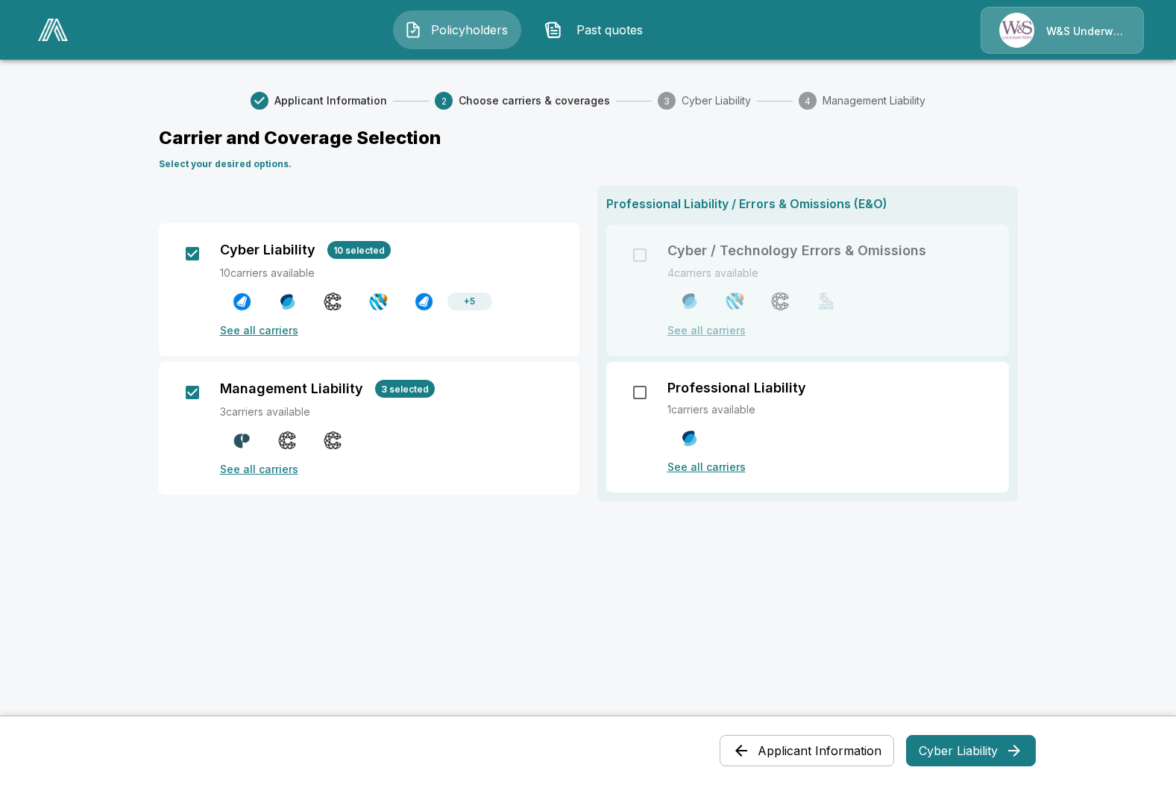
click at [475, 300] on p "+ 5" at bounding box center [469, 301] width 11 height 13
click at [261, 334] on p "See all carriers" at bounding box center [391, 330] width 342 height 16
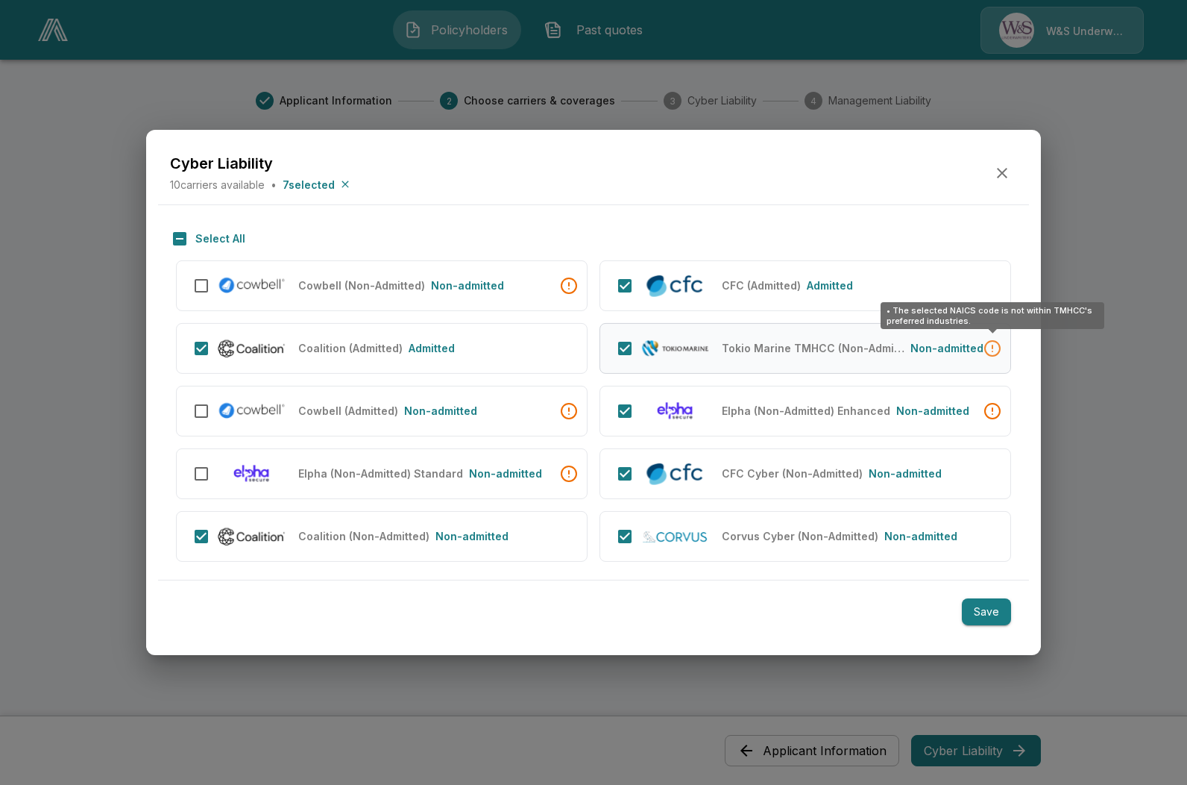
click at [996, 345] on div "• The selected NAICS code is not within TMHCC's preferred industries.\a" at bounding box center [993, 348] width 18 height 18
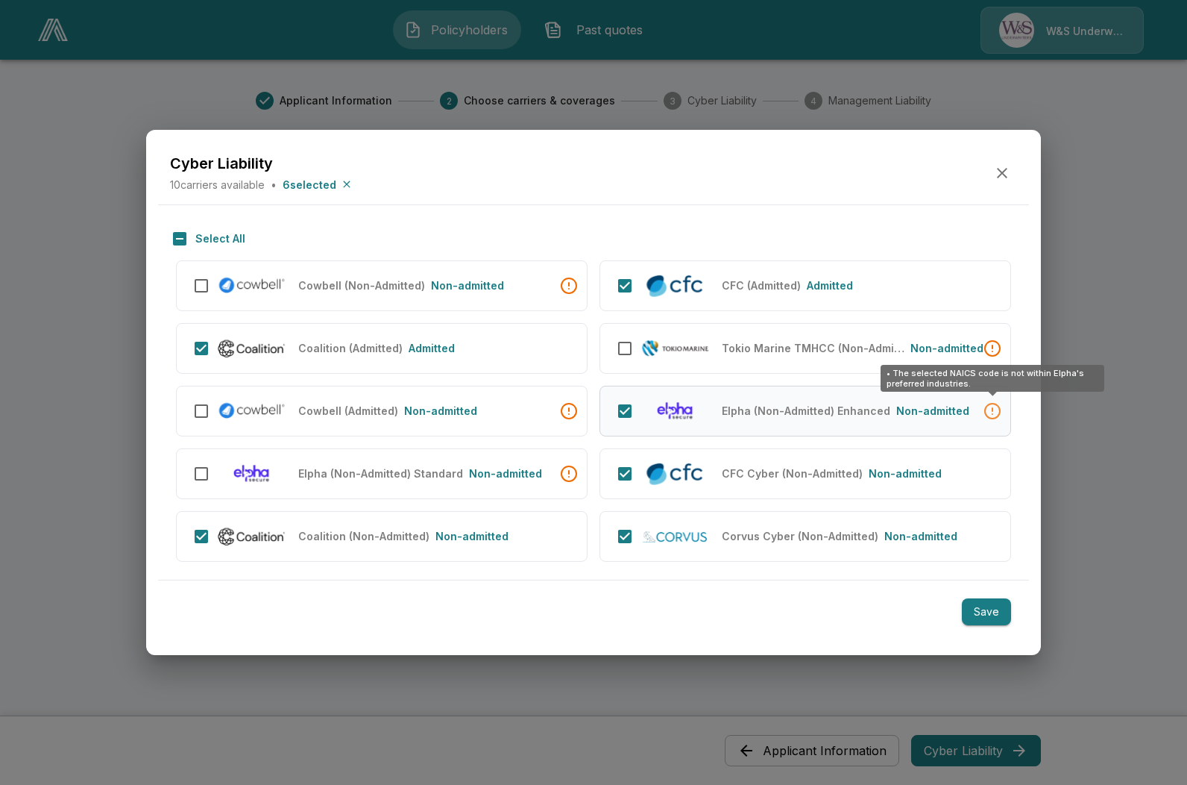
click at [990, 412] on div "• The selected NAICS code is not within Elpha's preferred industries.\a" at bounding box center [993, 411] width 18 height 18
click at [988, 602] on button "Save" at bounding box center [986, 612] width 49 height 28
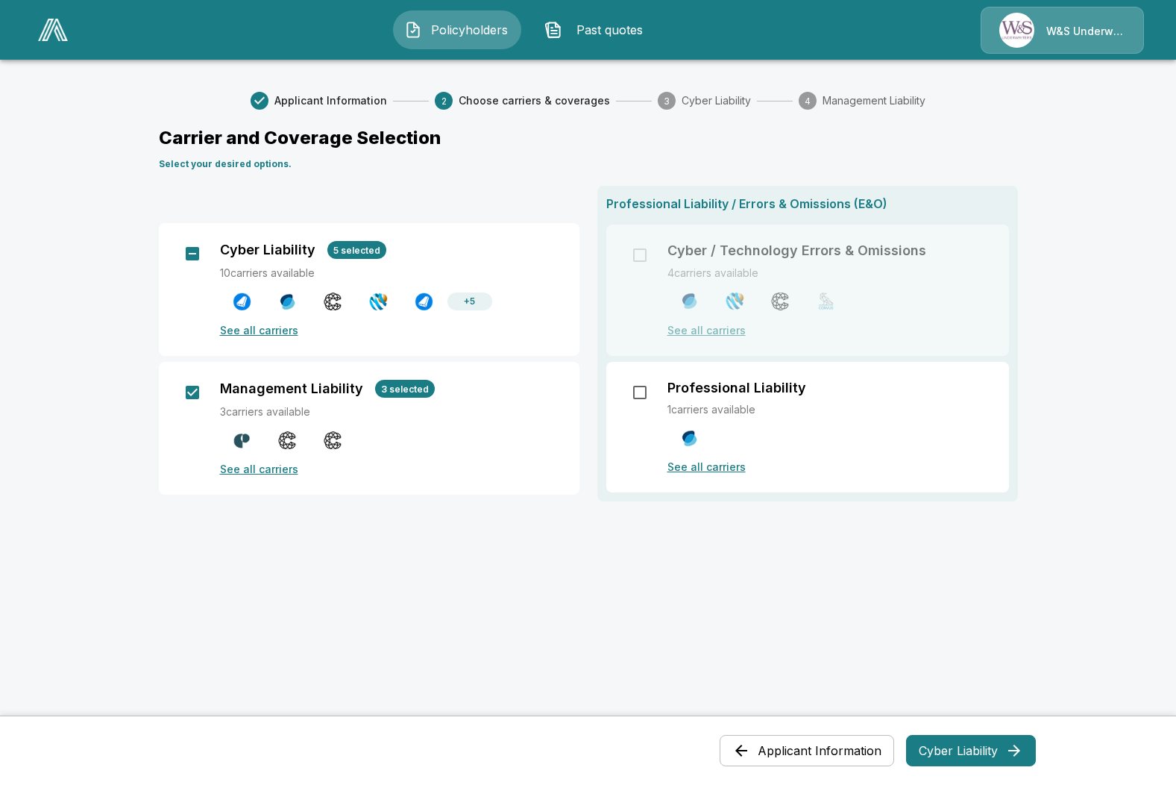
click at [954, 744] on button "Cyber Liability" at bounding box center [971, 750] width 130 height 31
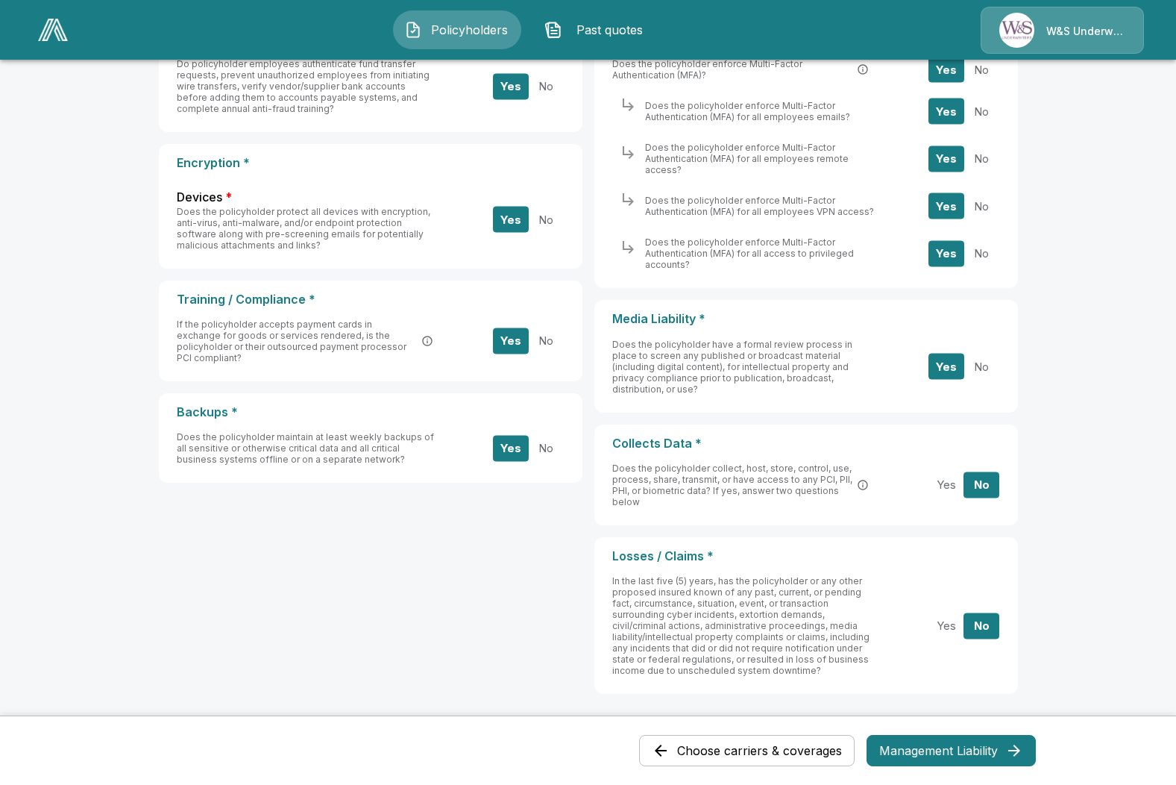
scroll to position [224, 0]
click at [914, 744] on button "Management Liability" at bounding box center [951, 750] width 169 height 31
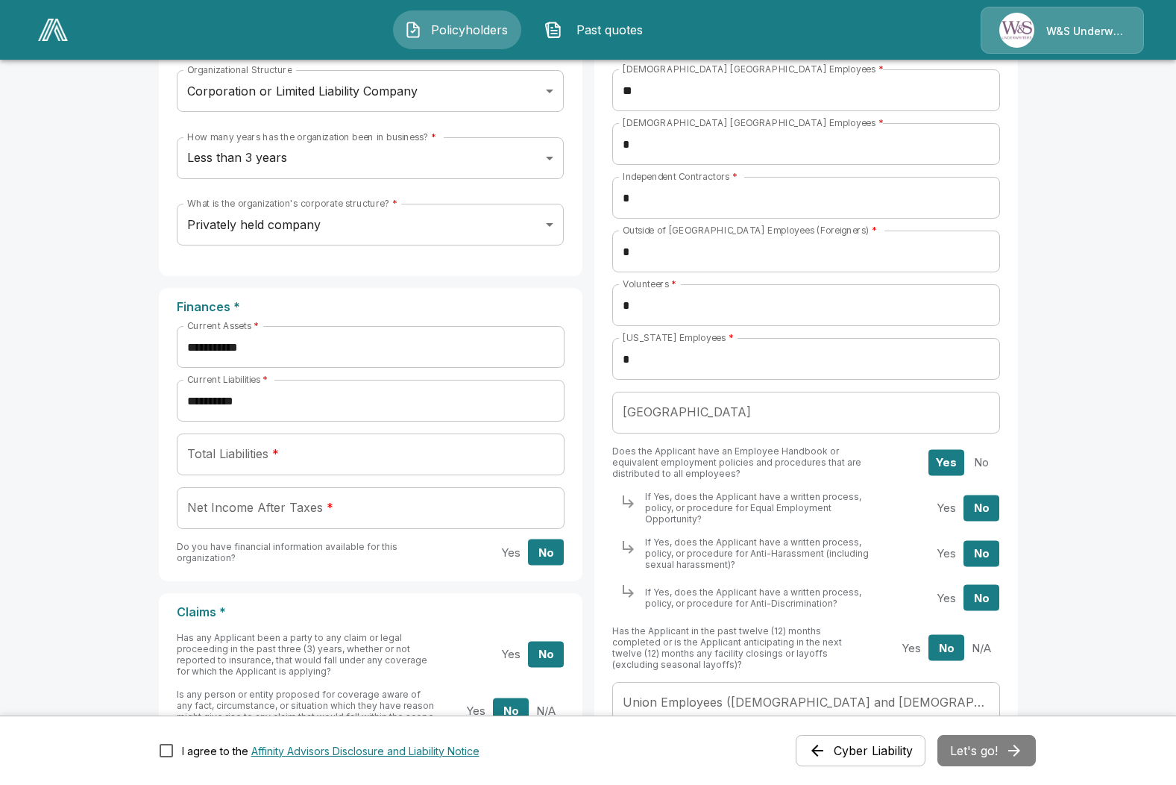
click at [521, 555] on button "Yes" at bounding box center [511, 552] width 36 height 26
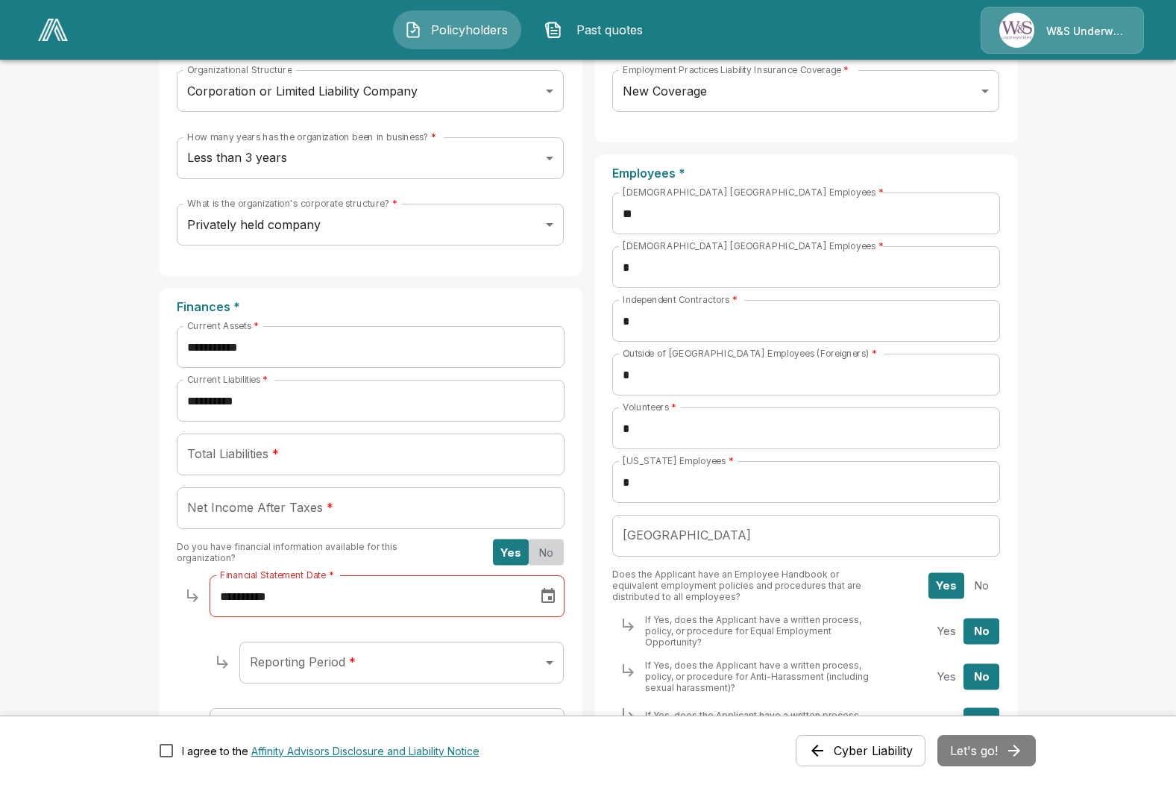
click at [553, 540] on button "No" at bounding box center [546, 552] width 36 height 26
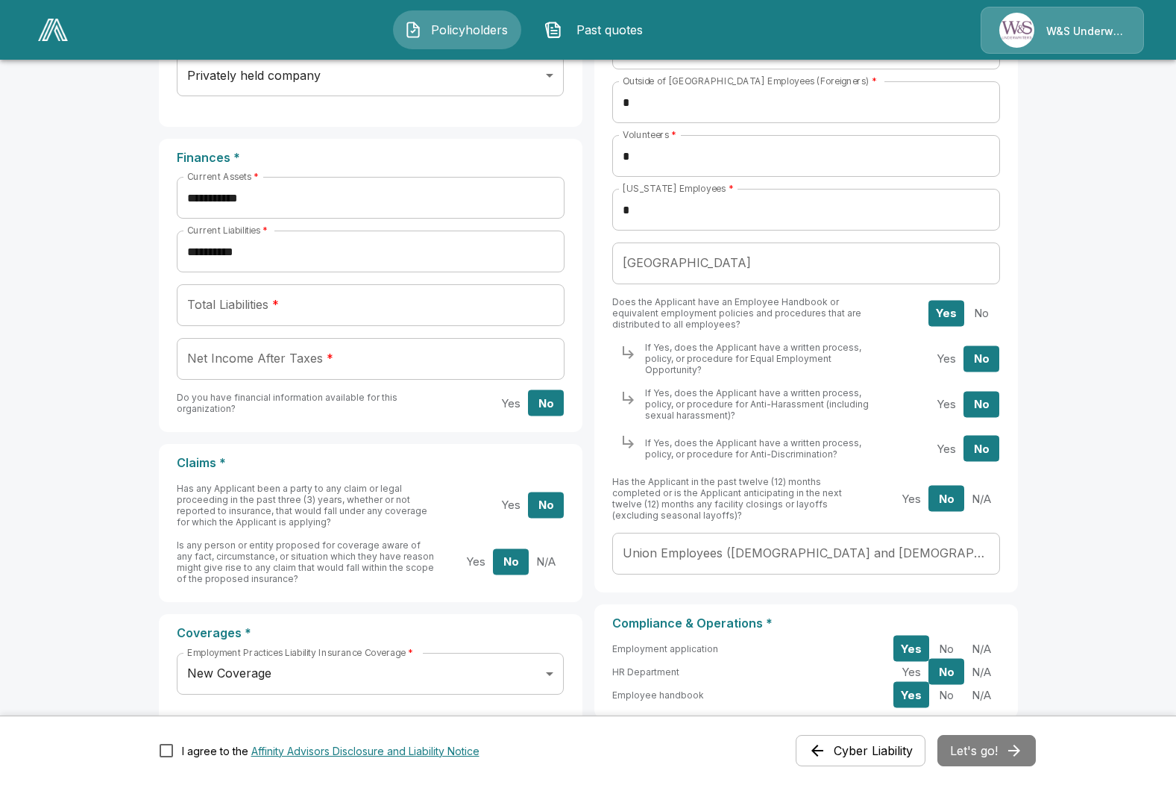
scroll to position [447, 0]
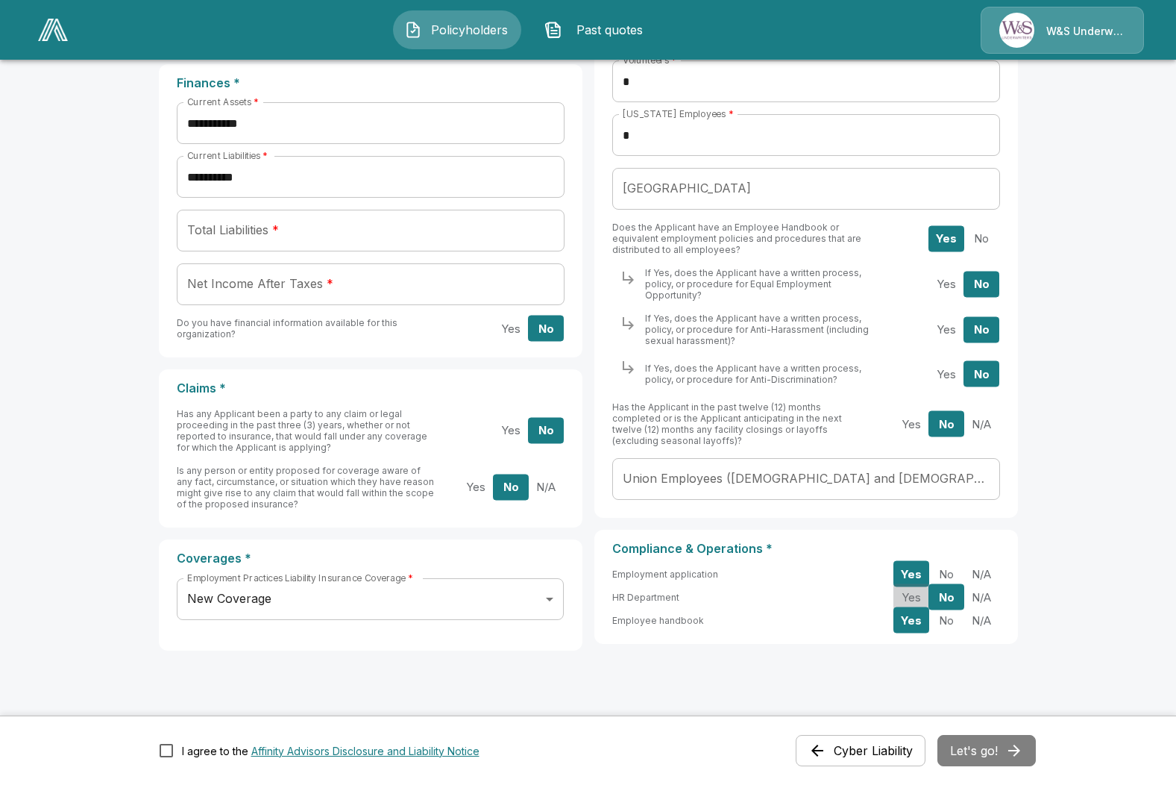
click at [920, 586] on button "Yes" at bounding box center [911, 597] width 36 height 26
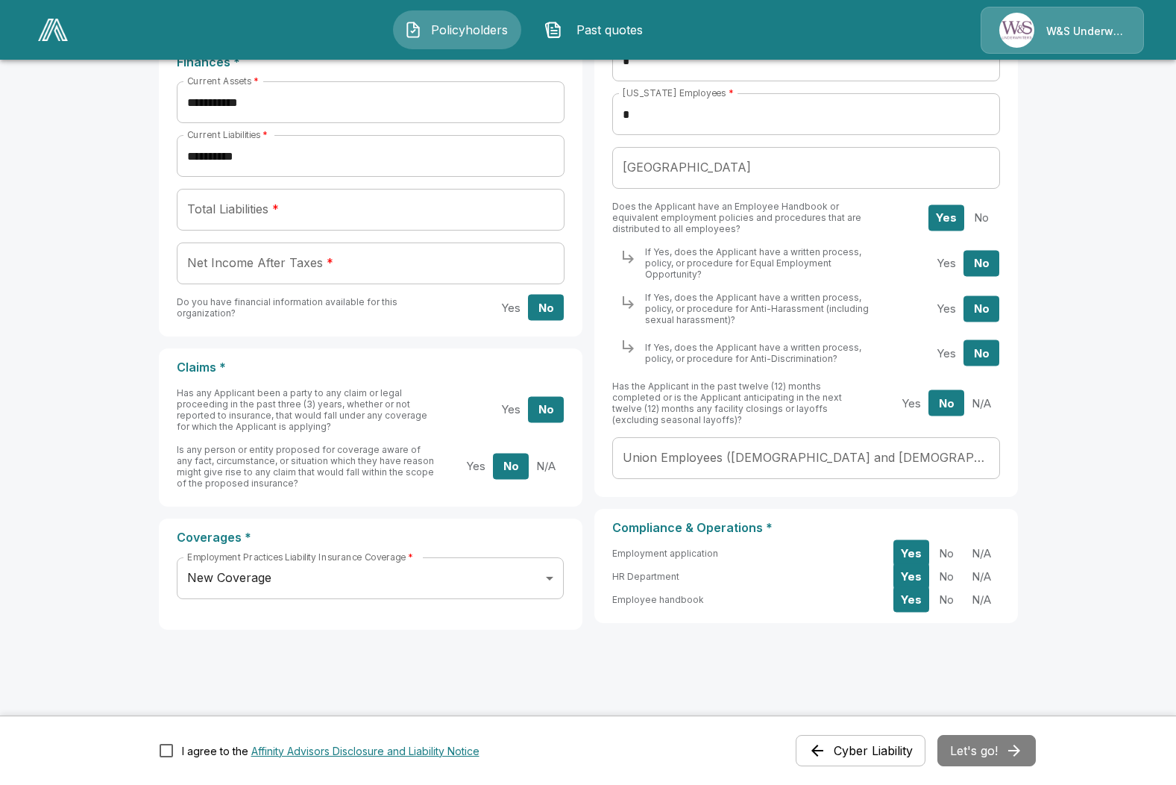
scroll to position [474, 0]
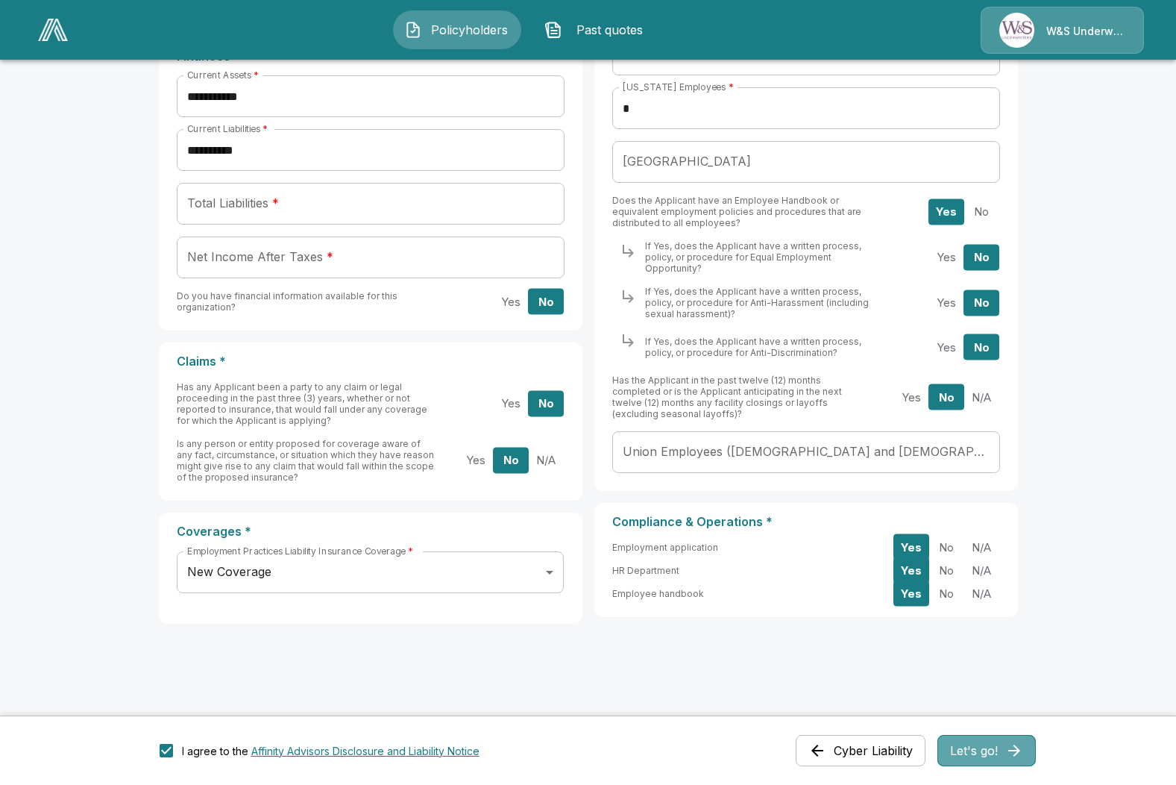
click at [969, 748] on button "Let's go!" at bounding box center [986, 750] width 98 height 31
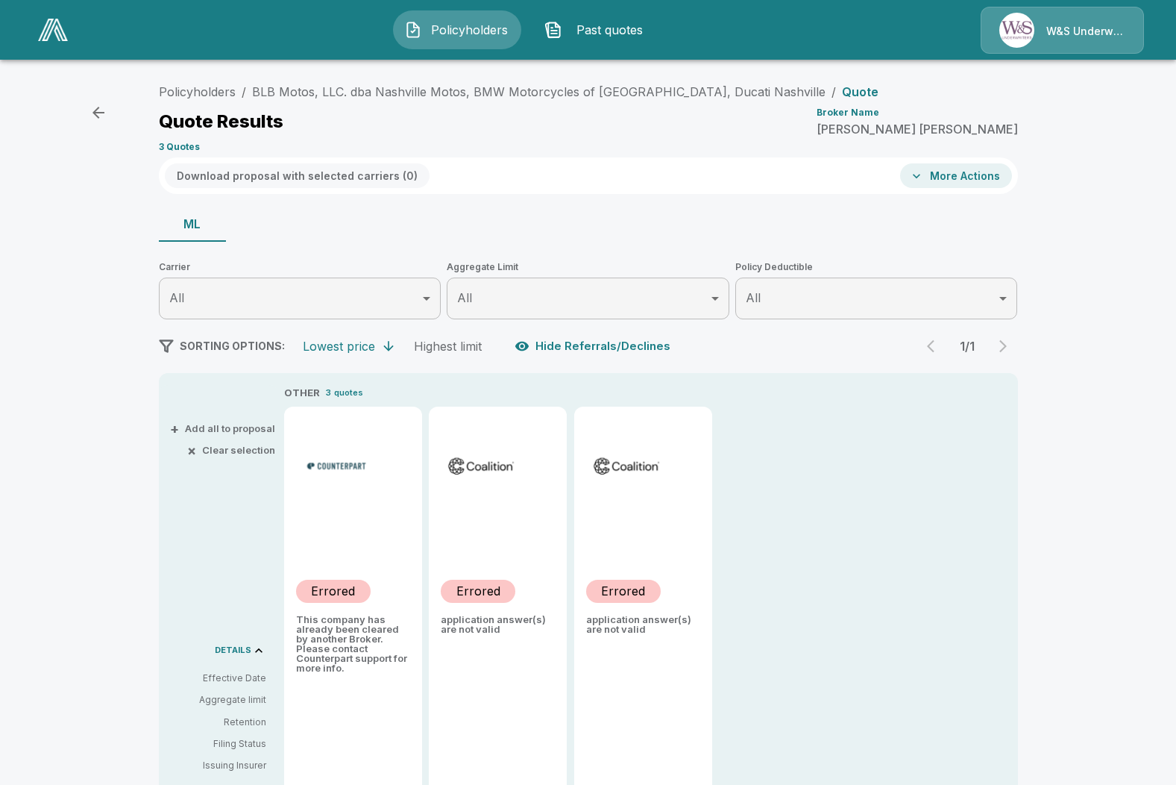
click at [720, 301] on body "Policyholders Past quotes W&S Underwriters Policyholders / BLB Motos, LLC. dba …" at bounding box center [588, 526] width 1176 height 1052
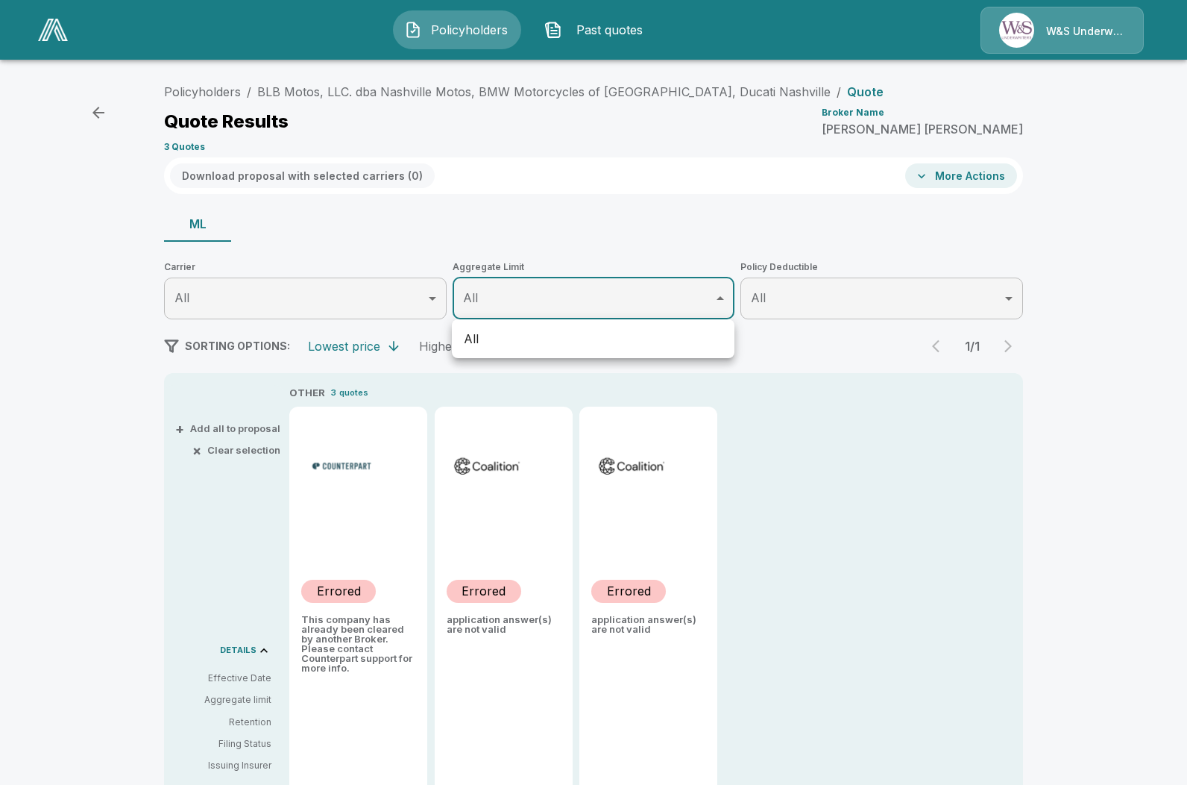
click at [720, 301] on div at bounding box center [593, 392] width 1187 height 785
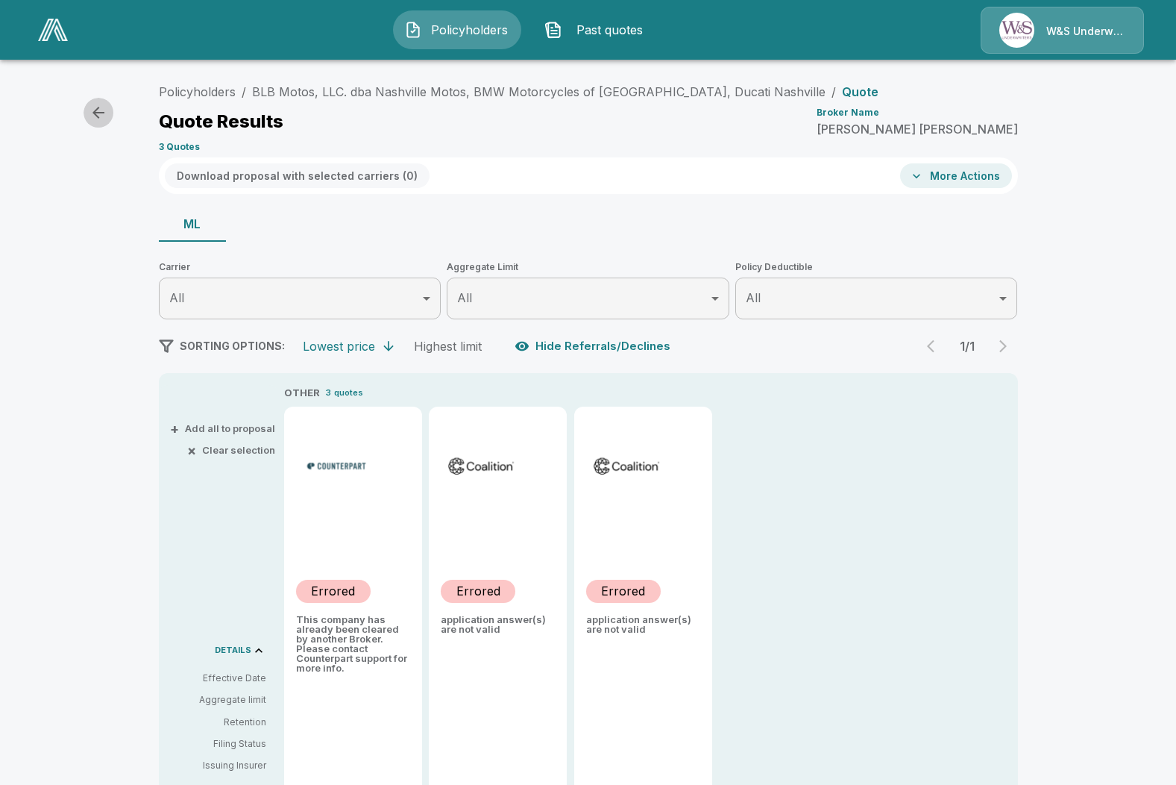
click at [102, 107] on icon "button" at bounding box center [98, 113] width 18 height 18
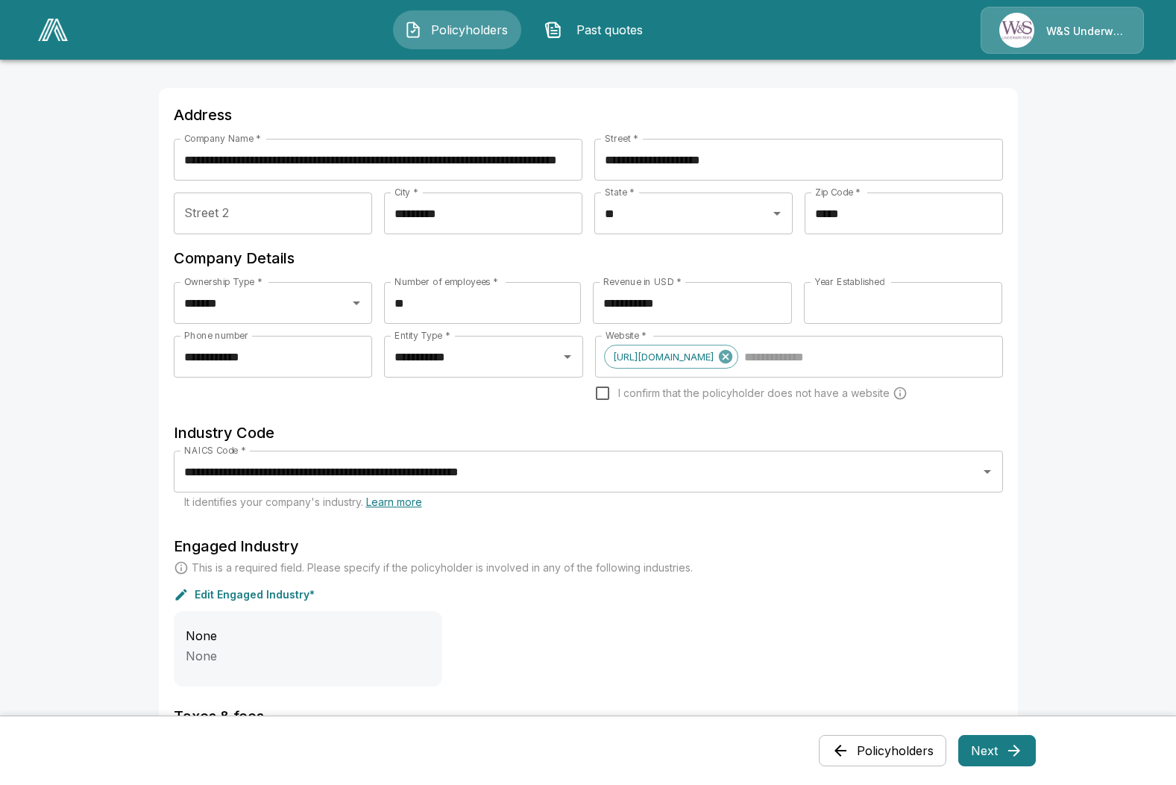
click at [454, 28] on span "Policyholders" at bounding box center [469, 30] width 82 height 18
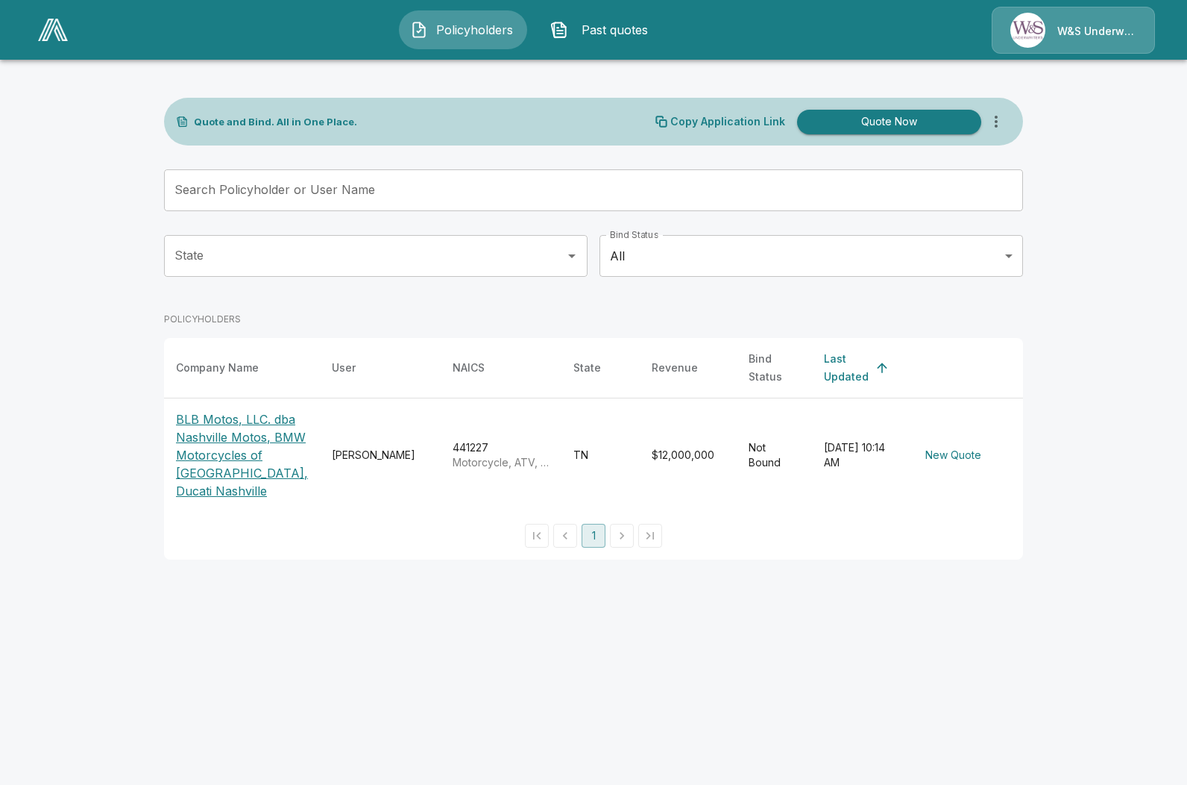
click at [210, 437] on p "BLB Motos, LLC. dba Nashville Motos, BMW Motorcycles of [GEOGRAPHIC_DATA], Duca…" at bounding box center [242, 454] width 132 height 89
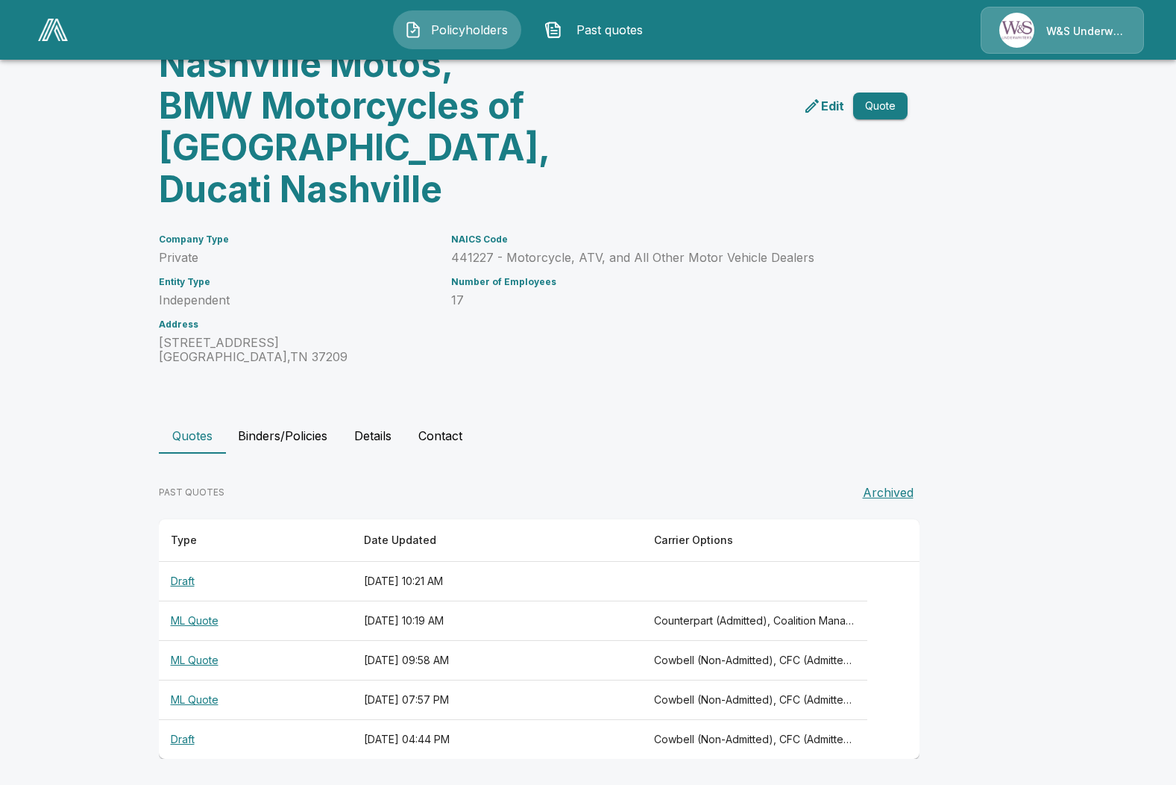
scroll to position [127, 0]
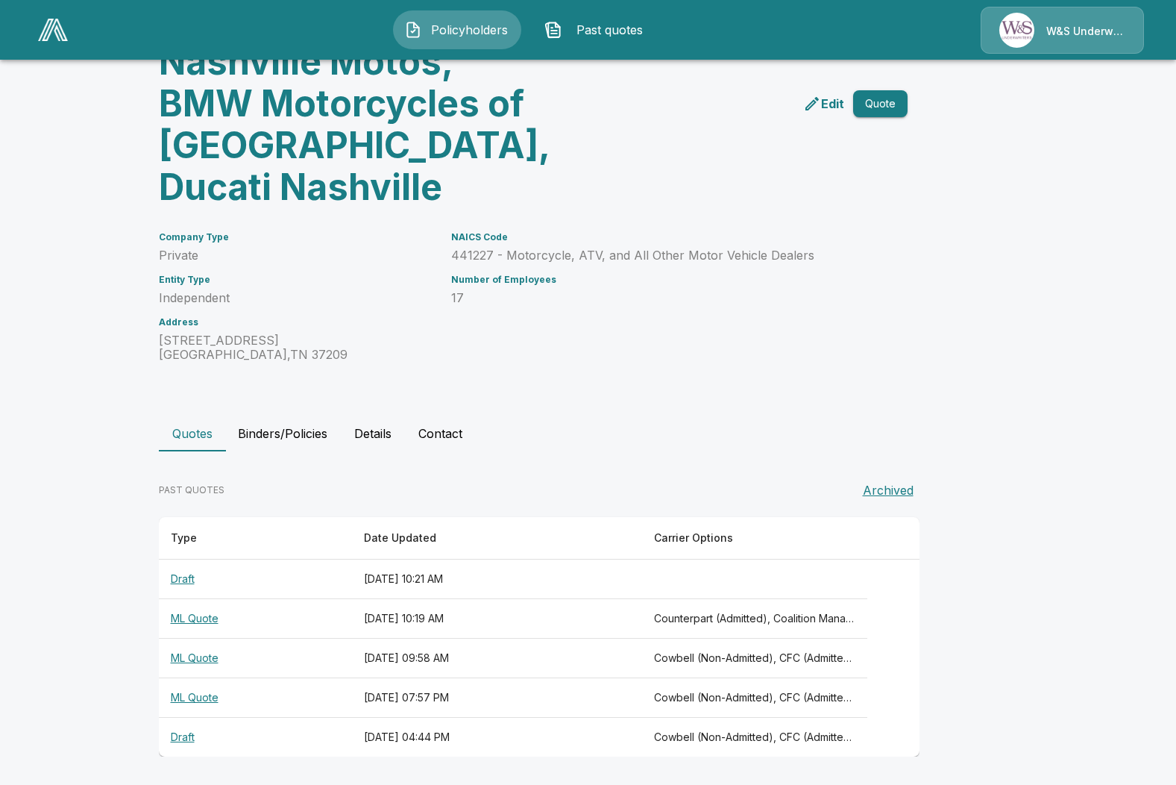
click at [186, 579] on th "Draft" at bounding box center [255, 579] width 193 height 40
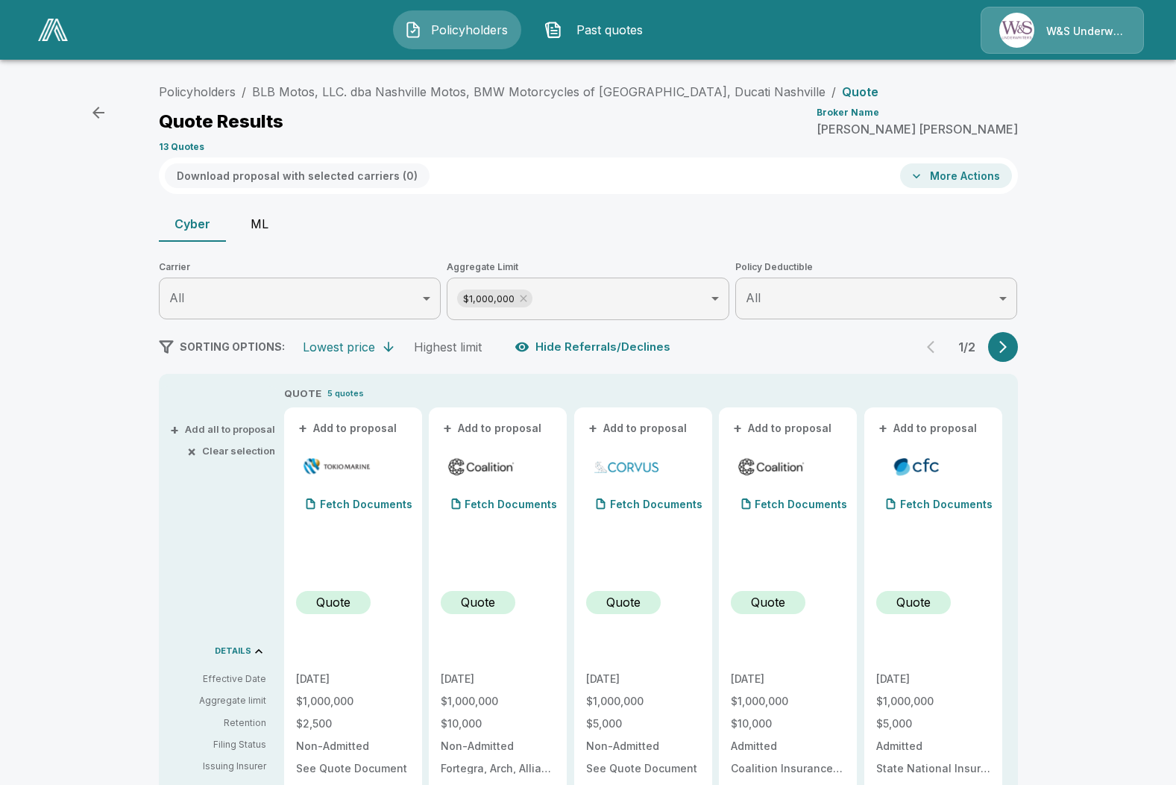
click at [257, 221] on button "ML" at bounding box center [259, 224] width 67 height 36
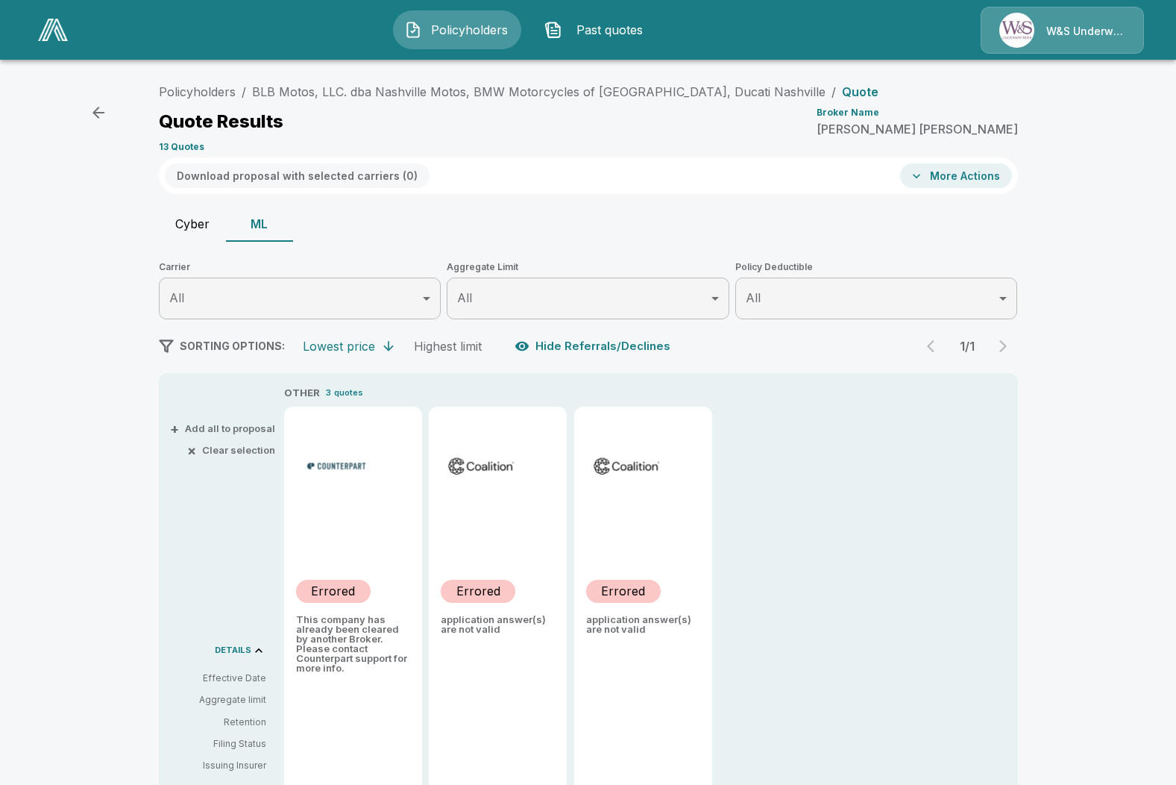
click at [201, 221] on button "Cyber" at bounding box center [192, 224] width 67 height 36
type input "*******"
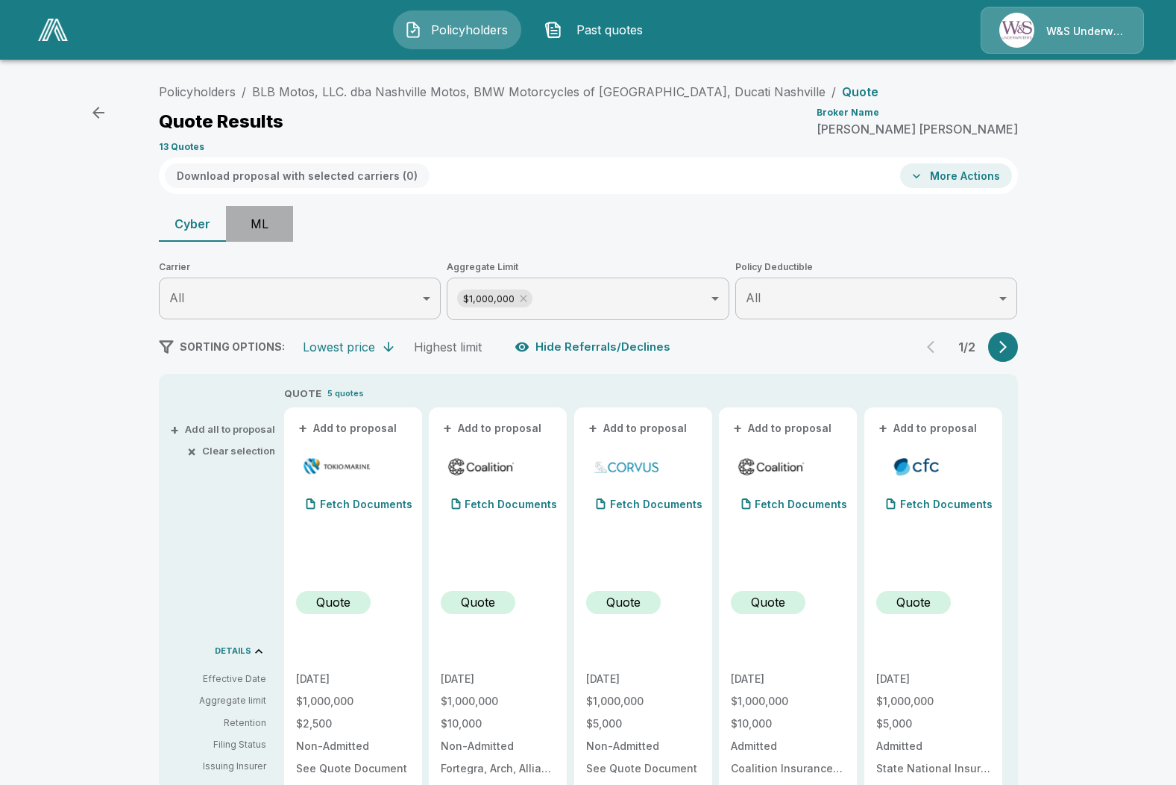
click at [257, 218] on button "ML" at bounding box center [259, 224] width 67 height 36
